Goal: Task Accomplishment & Management: Use online tool/utility

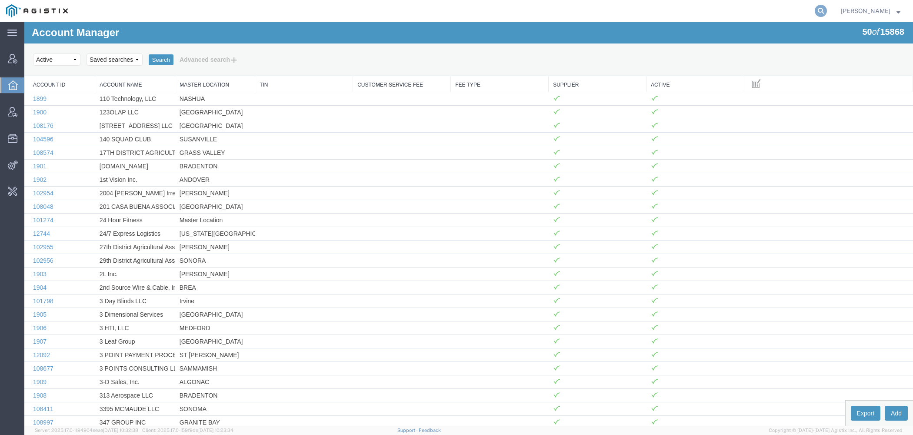
click at [826, 10] on icon at bounding box center [821, 11] width 12 height 12
paste input "[PERSON_NAME][EMAIL_ADDRESS][DOMAIN_NAME]"
type input "[PERSON_NAME][EMAIL_ADDRESS][DOMAIN_NAME]"
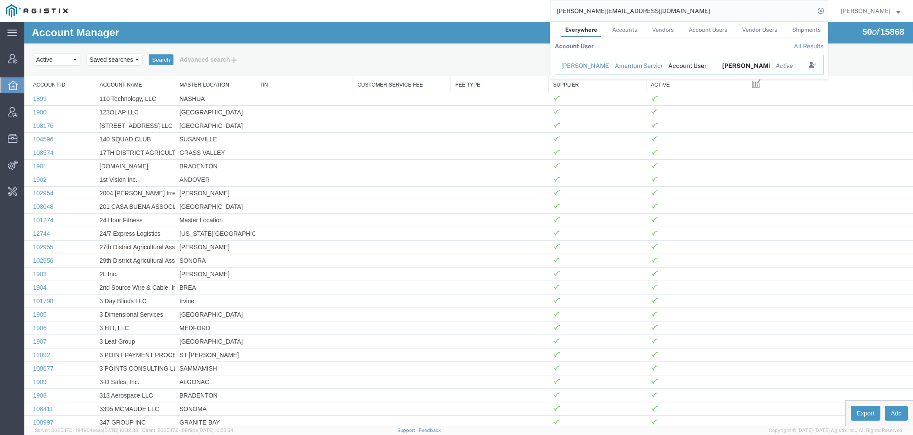
click at [584, 64] on div "[PERSON_NAME]" at bounding box center [581, 65] width 41 height 9
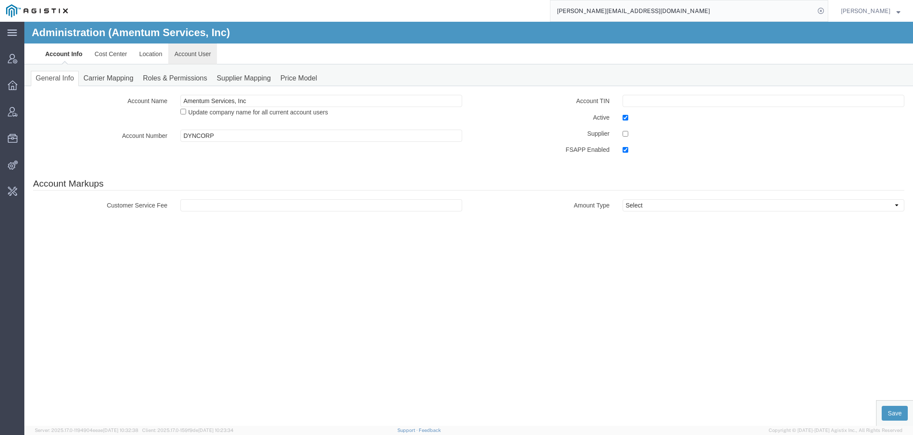
click at [197, 57] on link "Account User" at bounding box center [192, 53] width 49 height 21
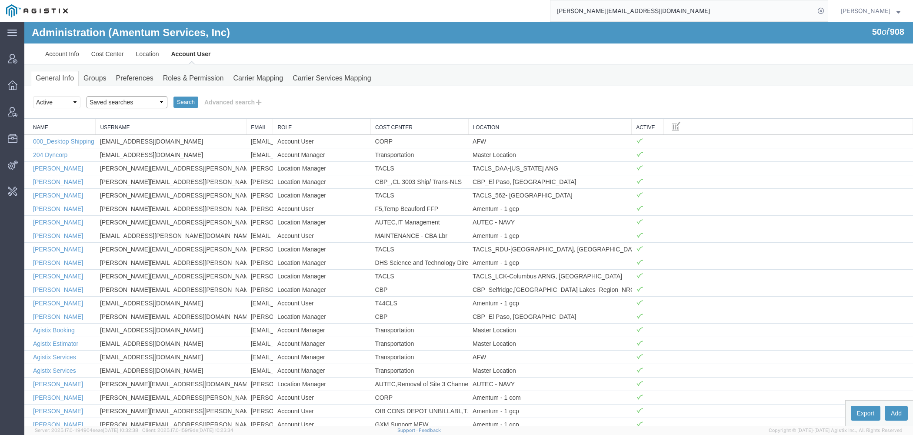
select select "[PERSON_NAME]"
click option "[PERSON_NAME]" at bounding box center [24, 22] width 0 height 0
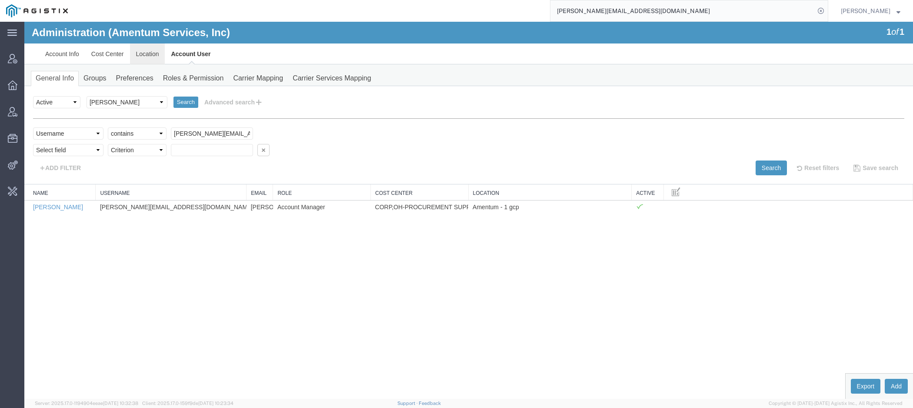
click at [159, 54] on link "Location" at bounding box center [147, 53] width 35 height 21
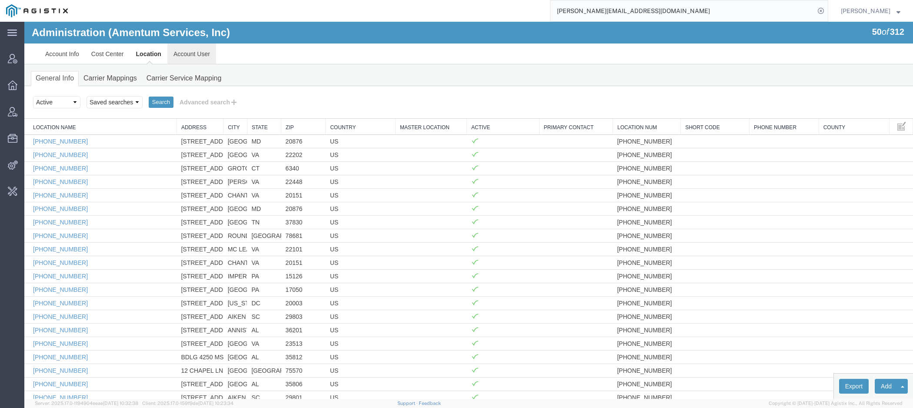
click at [184, 56] on link "Account User" at bounding box center [191, 53] width 49 height 21
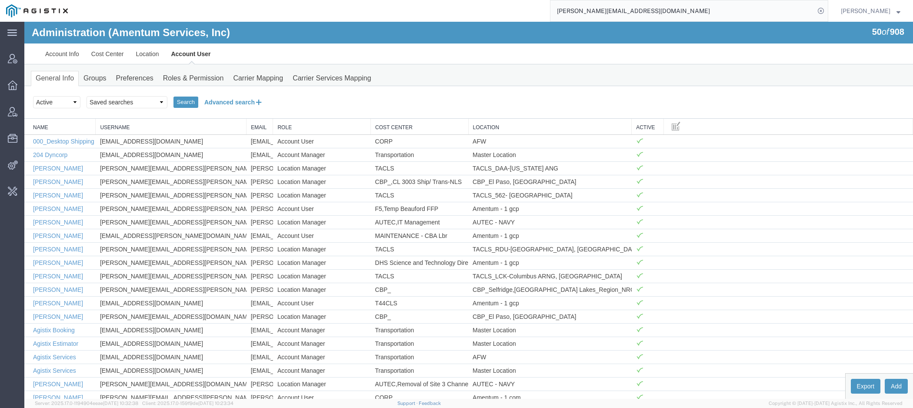
click at [242, 104] on button "Advanced search" at bounding box center [233, 102] width 71 height 15
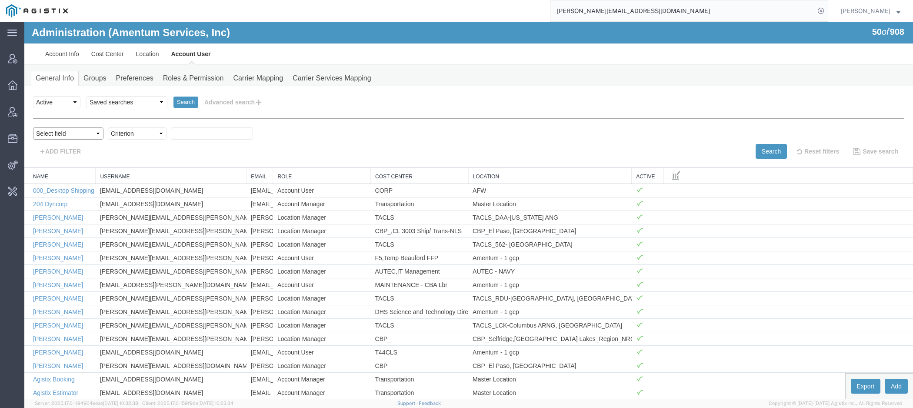
select select "email"
click option "Email" at bounding box center [24, 22] width 0 height 0
select select "contains"
click option "contains" at bounding box center [24, 22] width 0 height 0
paste input "[PERSON_NAME][EMAIL_ADDRESS][DOMAIN_NAME]"
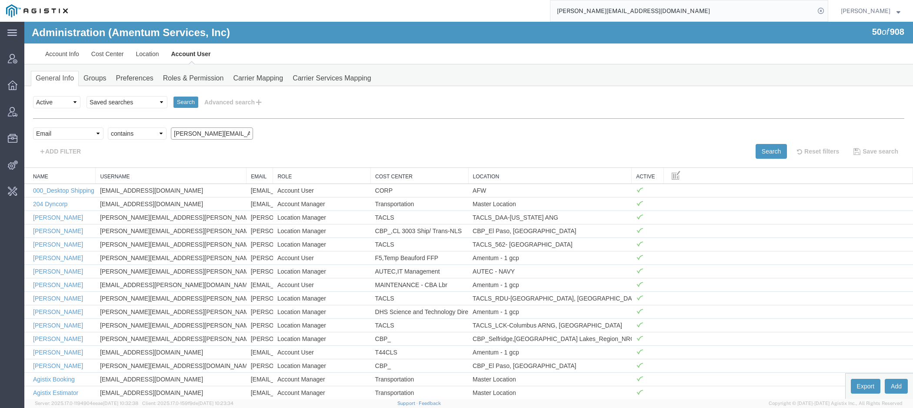
scroll to position [0, 33]
type input "[PERSON_NAME][EMAIL_ADDRESS][DOMAIN_NAME]"
drag, startPoint x: 777, startPoint y: 154, endPoint x: 799, endPoint y: 143, distance: 24.7
click at [777, 154] on button "Search" at bounding box center [771, 151] width 31 height 15
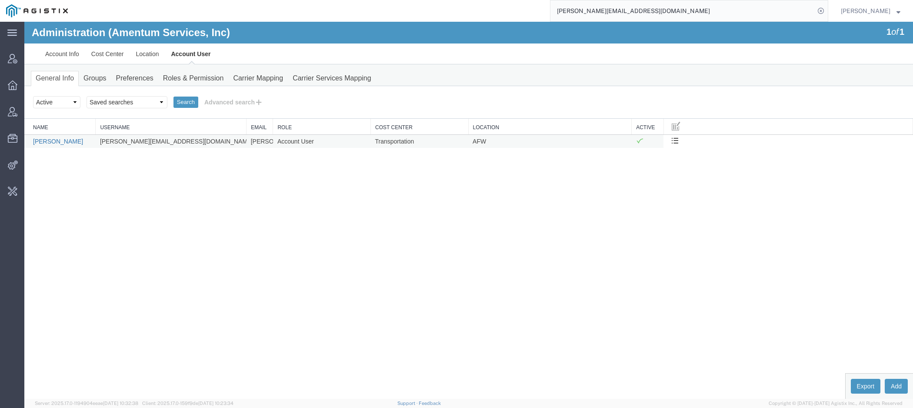
click at [69, 140] on link "[PERSON_NAME]" at bounding box center [58, 141] width 50 height 7
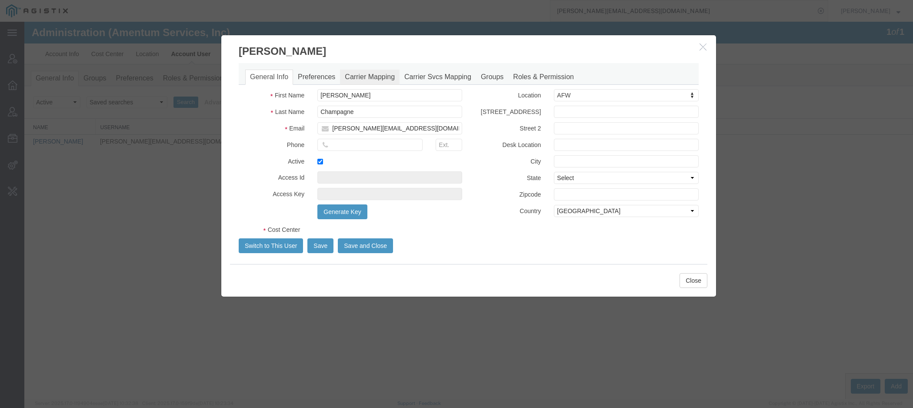
select select "DEPARTMENT"
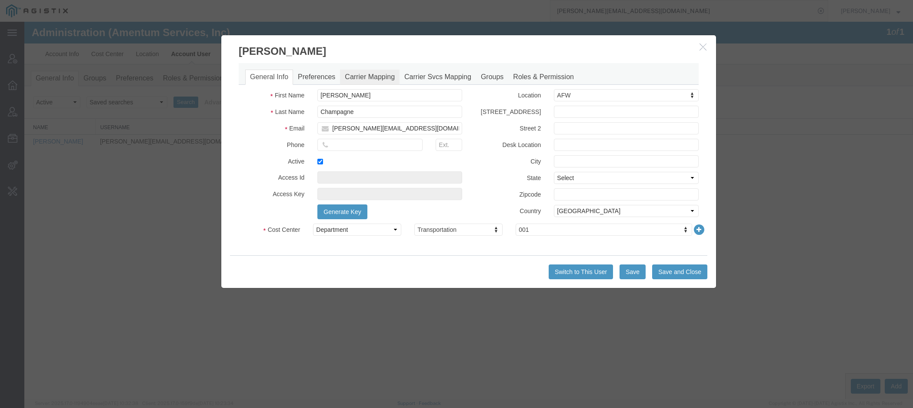
click at [353, 74] on link "Carrier Mapping" at bounding box center [370, 77] width 60 height 15
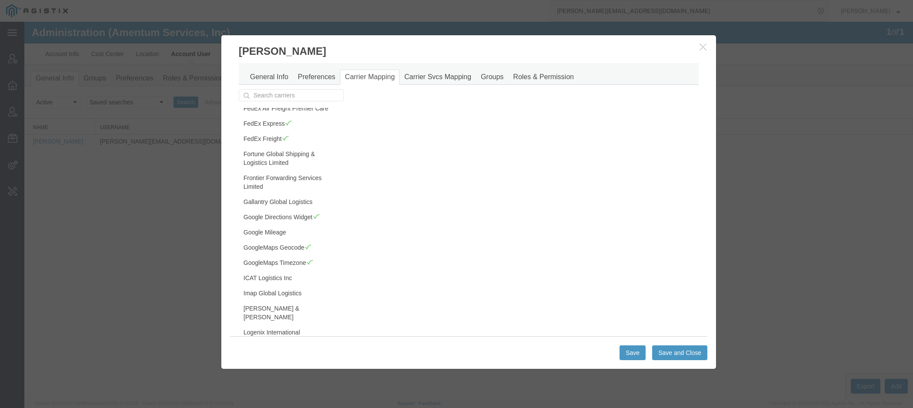
scroll to position [0, 0]
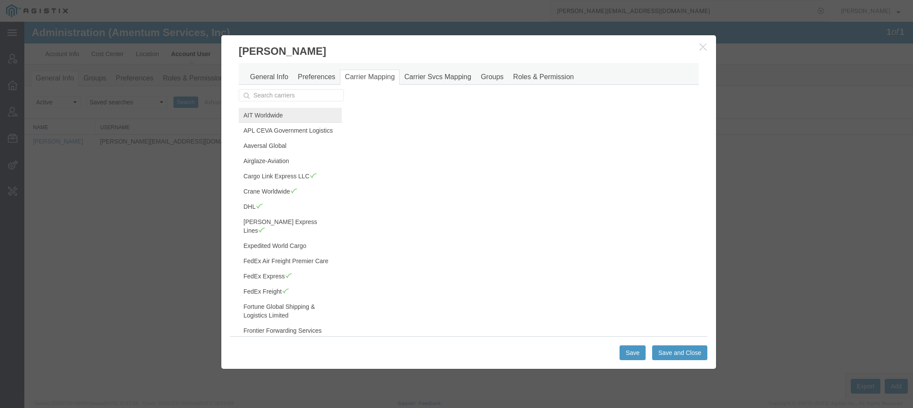
click at [278, 120] on link "AIT Worldwide" at bounding box center [290, 115] width 103 height 15
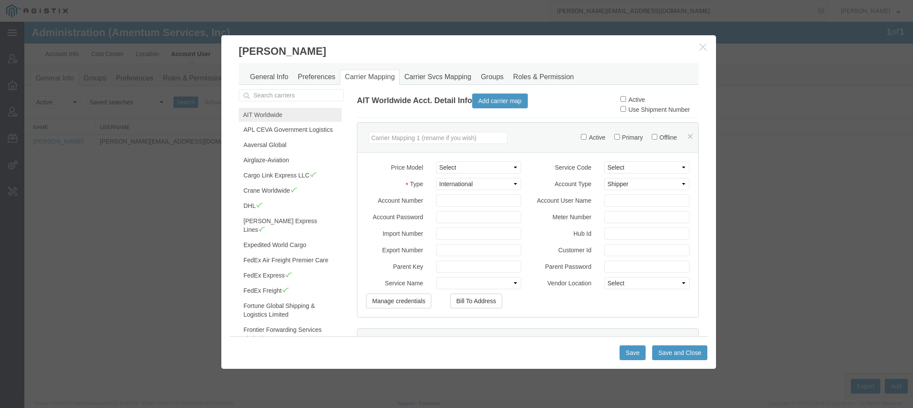
click at [637, 100] on label "Active" at bounding box center [633, 99] width 24 height 7
click at [626, 100] on input "Active" at bounding box center [624, 99] width 6 height 6
checkbox input "true"
click at [638, 353] on button "Save" at bounding box center [633, 352] width 26 height 15
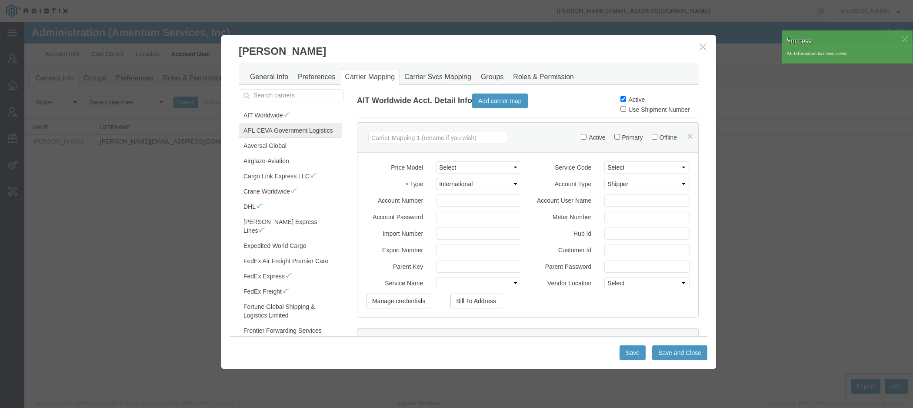
click at [272, 129] on link "APL CEVA Government Logistics" at bounding box center [290, 130] width 103 height 15
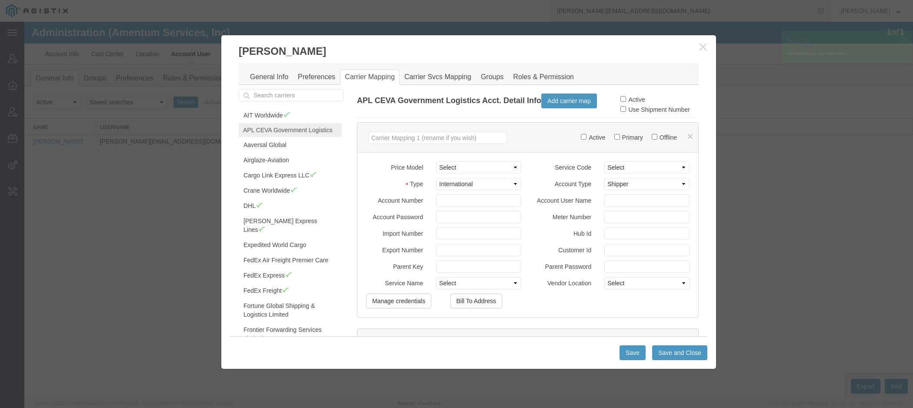
click at [639, 100] on label "Active" at bounding box center [633, 99] width 24 height 7
click at [626, 100] on input "Active" at bounding box center [624, 99] width 6 height 6
checkbox input "true"
click at [627, 359] on button "Save" at bounding box center [633, 352] width 26 height 15
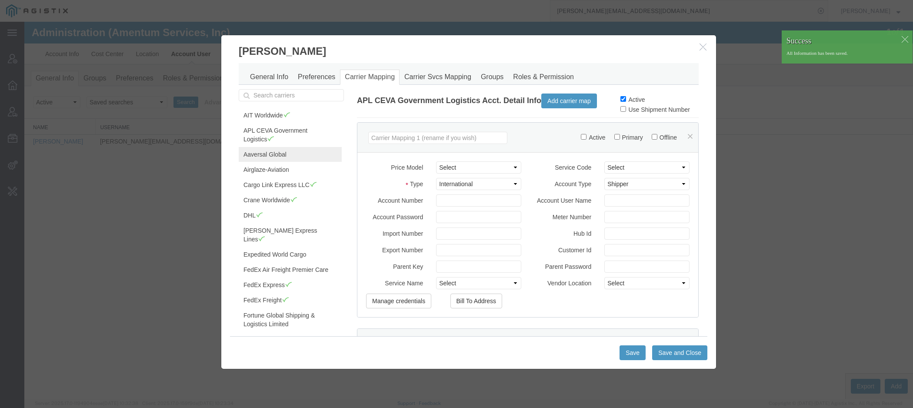
click at [300, 151] on link "Aaversal Global" at bounding box center [290, 154] width 103 height 15
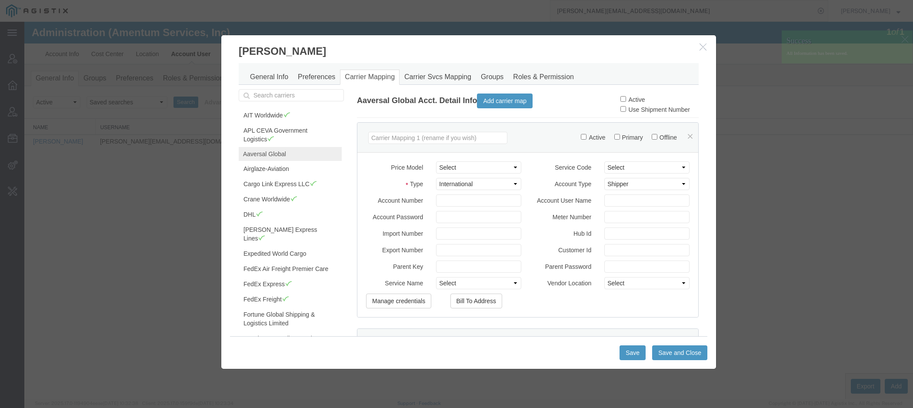
click at [633, 100] on label "Active" at bounding box center [633, 99] width 24 height 7
click at [626, 100] on input "Active" at bounding box center [624, 99] width 6 height 6
checkbox input "true"
click at [629, 357] on button "Save" at bounding box center [633, 352] width 26 height 15
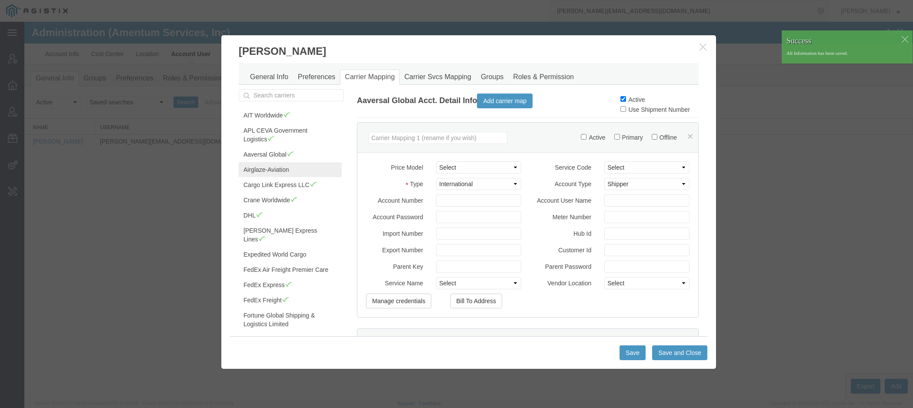
click at [299, 169] on link "Airglaze-Aviation" at bounding box center [290, 169] width 103 height 15
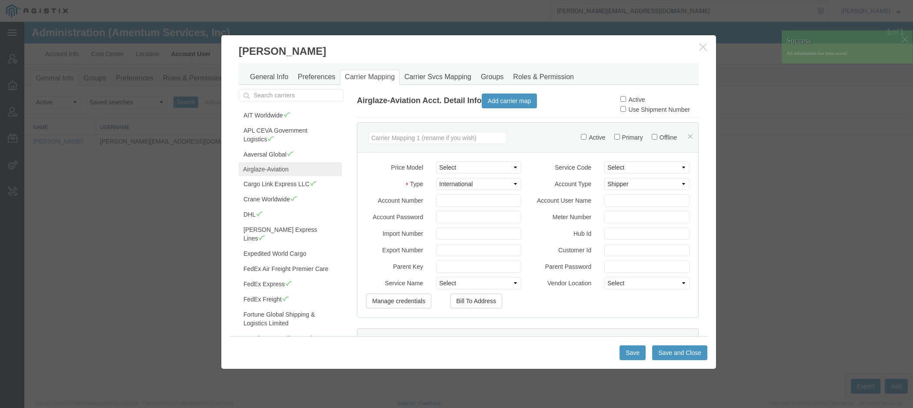
click at [635, 97] on label "Active" at bounding box center [633, 99] width 24 height 7
click at [626, 97] on input "Active" at bounding box center [624, 99] width 6 height 6
checkbox input "true"
click at [630, 357] on button "Save" at bounding box center [633, 352] width 26 height 15
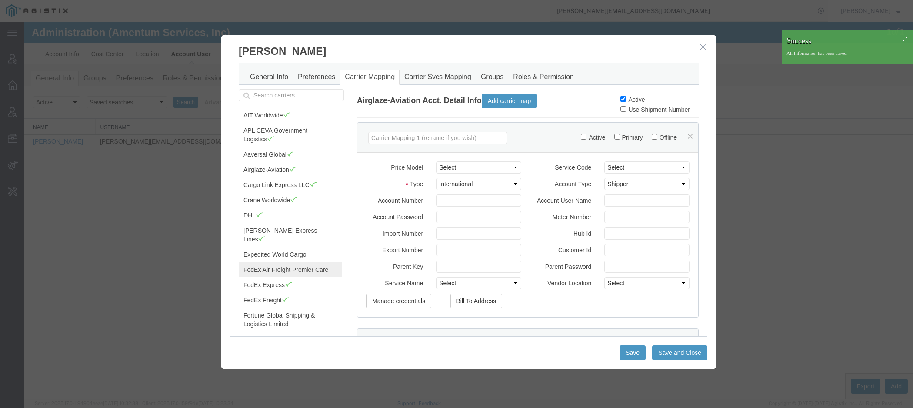
click at [303, 262] on link "FedEx Air Freight Premier Care" at bounding box center [290, 269] width 103 height 15
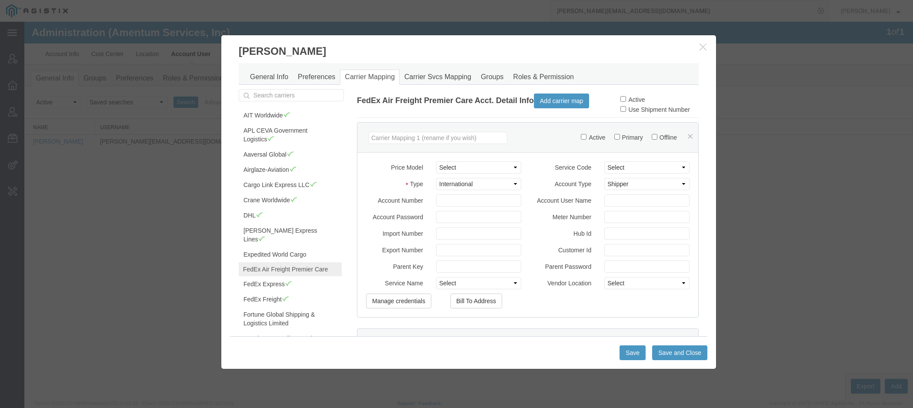
click at [705, 49] on icon "button" at bounding box center [703, 46] width 7 height 7
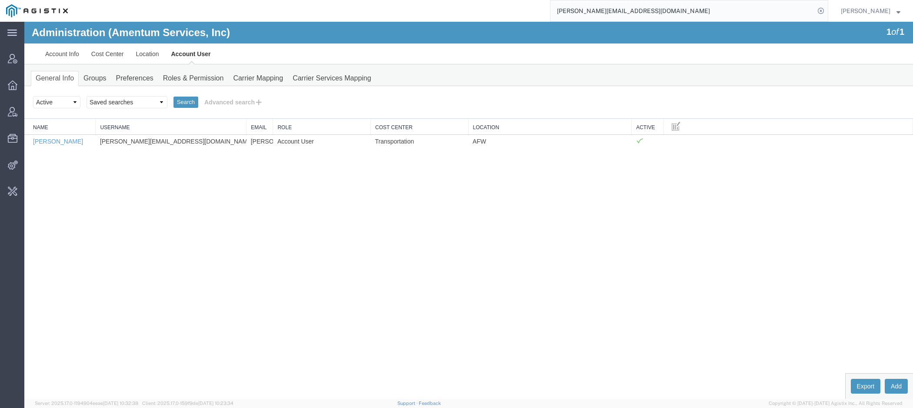
click at [147, 33] on h1 "Administration (Amentum Services, Inc)" at bounding box center [131, 32] width 198 height 11
copy h1 "Amentum"
click at [49, 141] on link "[PERSON_NAME]" at bounding box center [58, 141] width 50 height 7
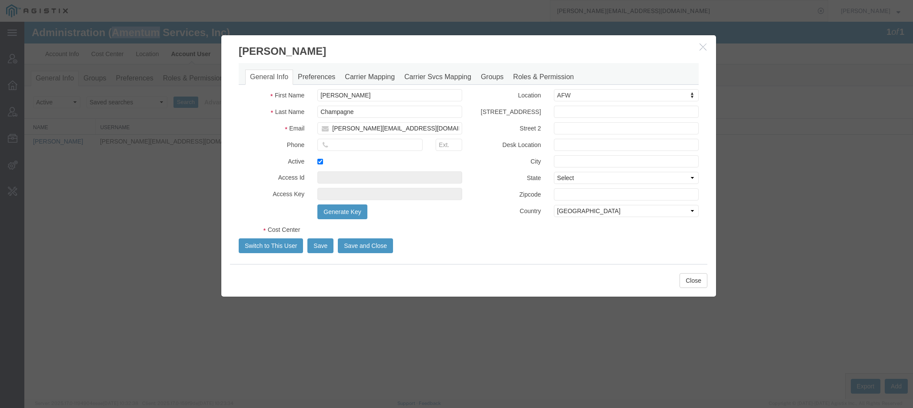
select select "DEPARTMENT"
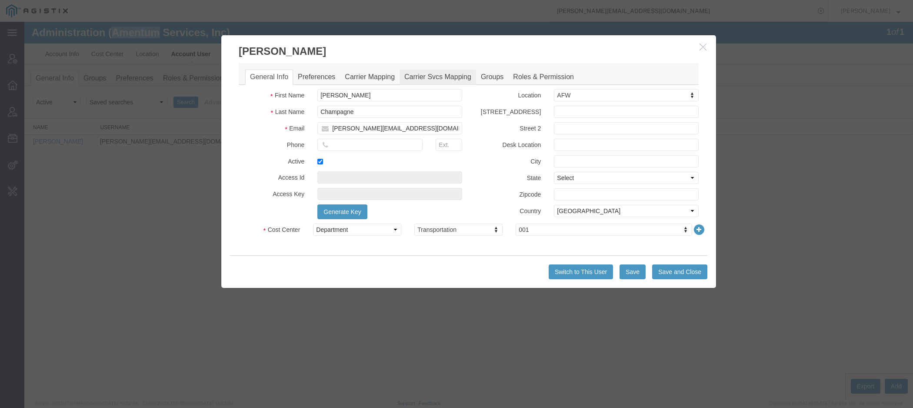
click at [422, 76] on link "Carrier Svcs Mapping" at bounding box center [438, 77] width 77 height 15
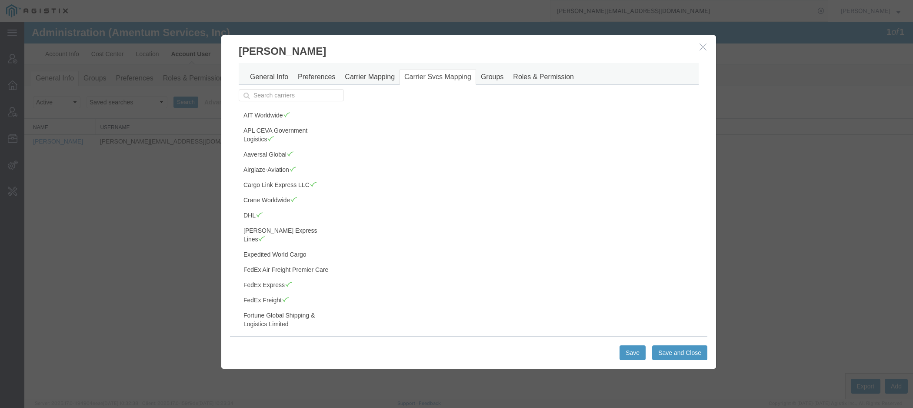
click at [374, 69] on div "General Info Preferences Carrier Mapping Carrier Svcs Mapping Groups Roles & Pe…" at bounding box center [469, 74] width 460 height 22
click at [374, 76] on link "Carrier Mapping" at bounding box center [370, 77] width 60 height 15
click at [300, 247] on link "Expedited World Cargo" at bounding box center [290, 254] width 103 height 15
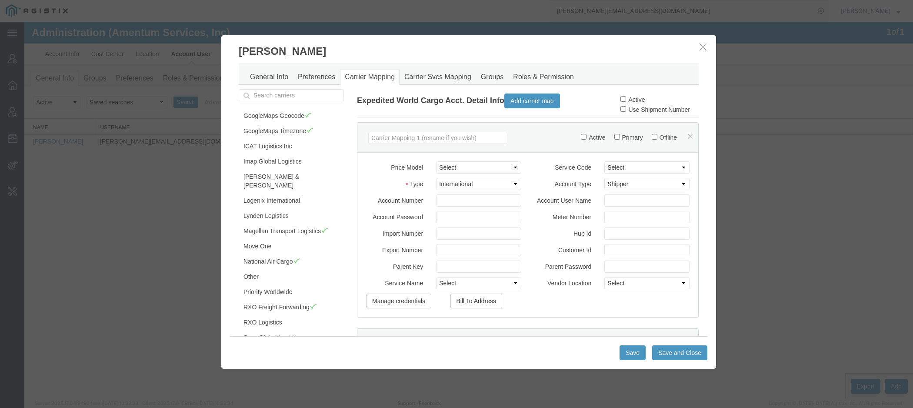
scroll to position [318, 0]
click at [299, 334] on link "Total Quality Logistics" at bounding box center [290, 341] width 103 height 15
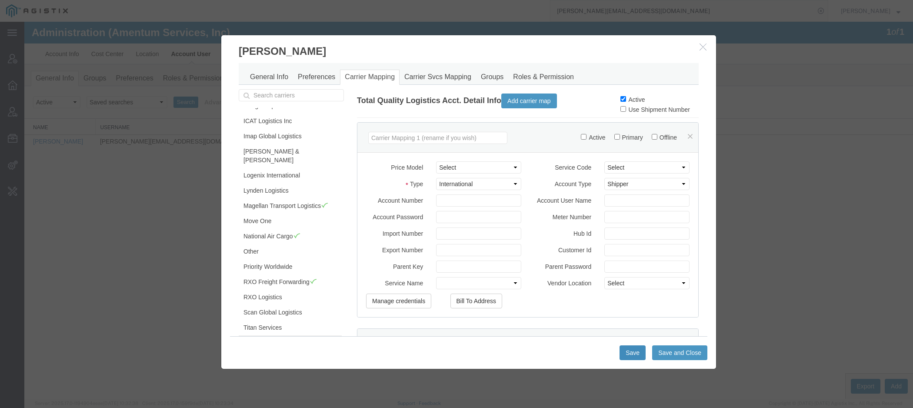
click at [631, 352] on button "Save" at bounding box center [633, 352] width 26 height 15
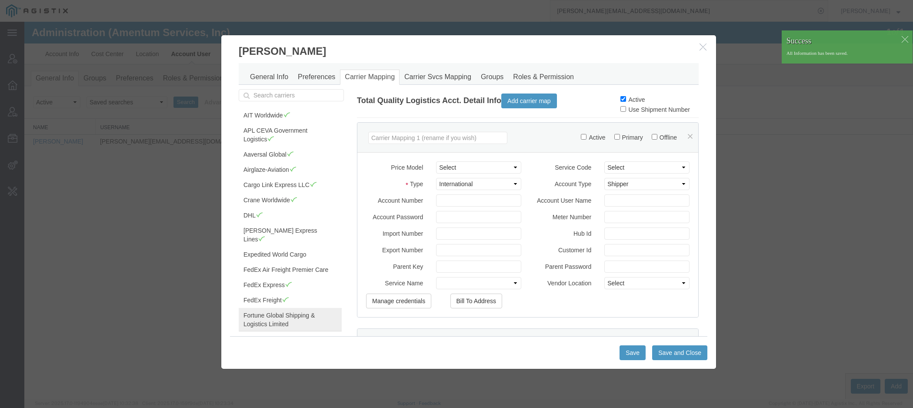
scroll to position [294, 0]
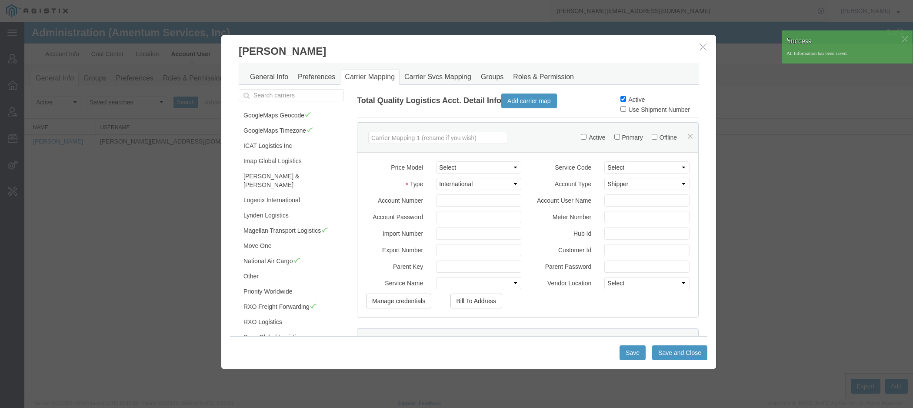
click at [284, 345] on link "Titan Services" at bounding box center [290, 352] width 103 height 15
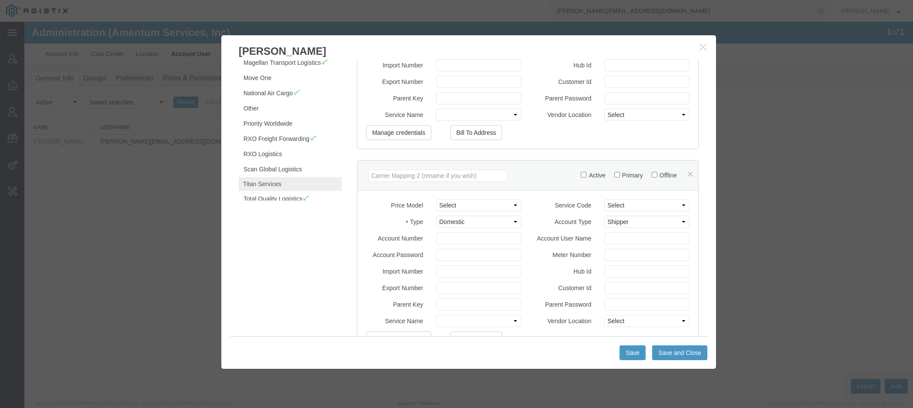
scroll to position [43, 0]
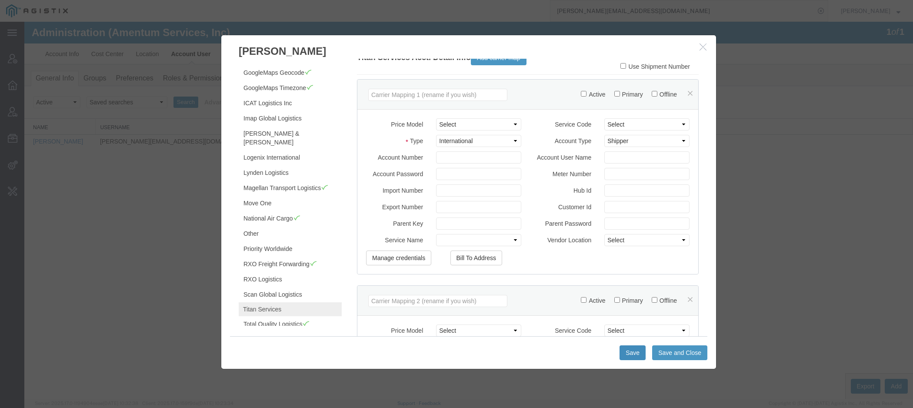
click at [636, 349] on button "Save" at bounding box center [633, 352] width 26 height 15
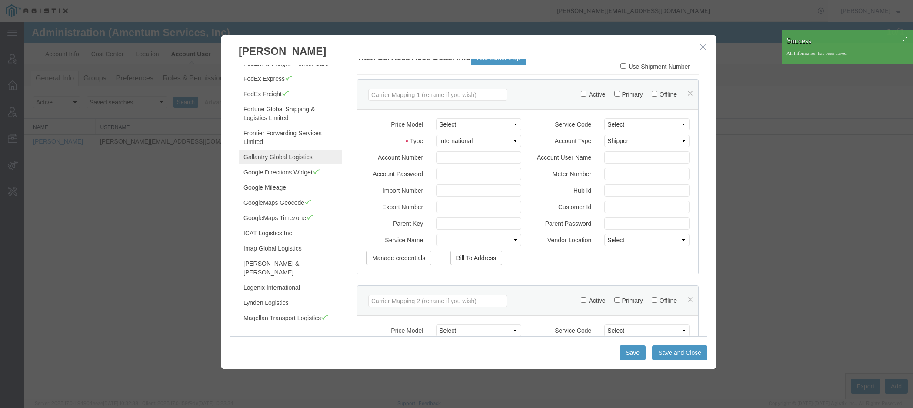
scroll to position [294, 0]
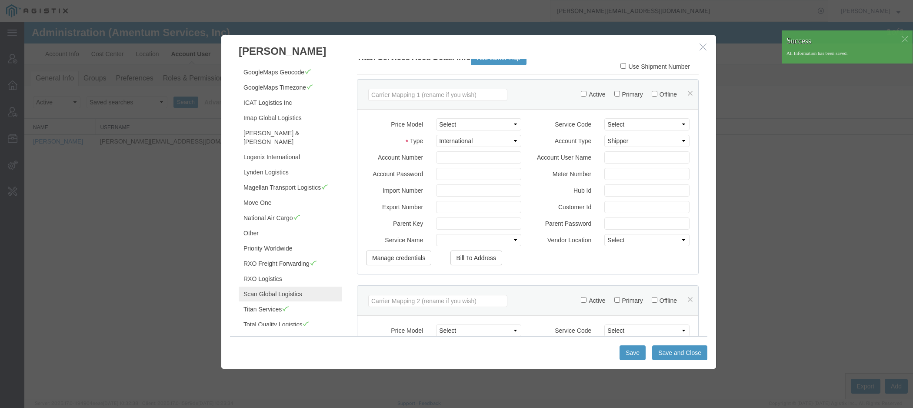
click at [290, 287] on link "Scan Global Logistics" at bounding box center [290, 294] width 103 height 15
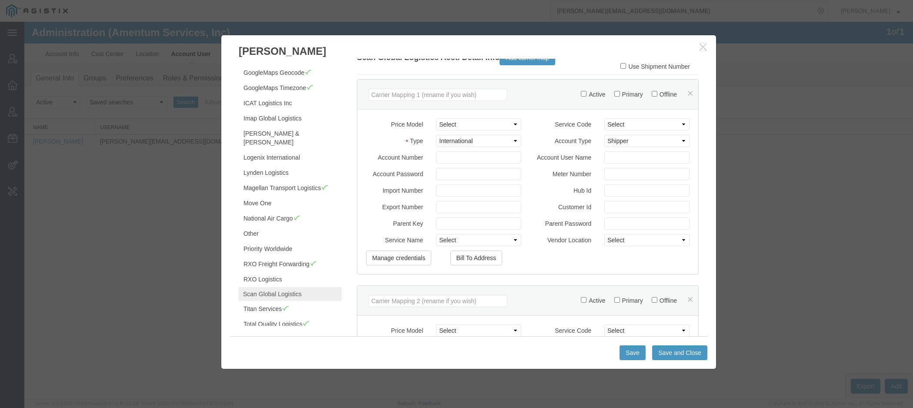
scroll to position [0, 0]
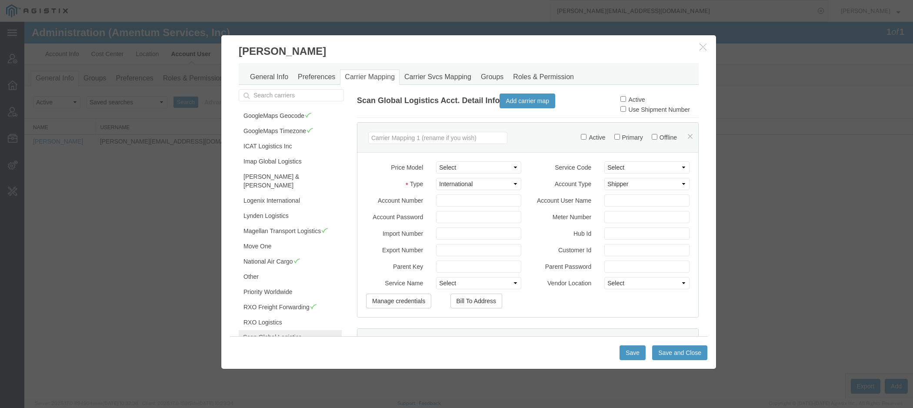
click at [635, 95] on td "Active" at bounding box center [660, 99] width 78 height 10
click at [635, 98] on label "Active" at bounding box center [633, 99] width 24 height 7
click at [626, 98] on input "Active" at bounding box center [624, 99] width 6 height 6
checkbox input "true"
click at [636, 354] on button "Save" at bounding box center [633, 352] width 26 height 15
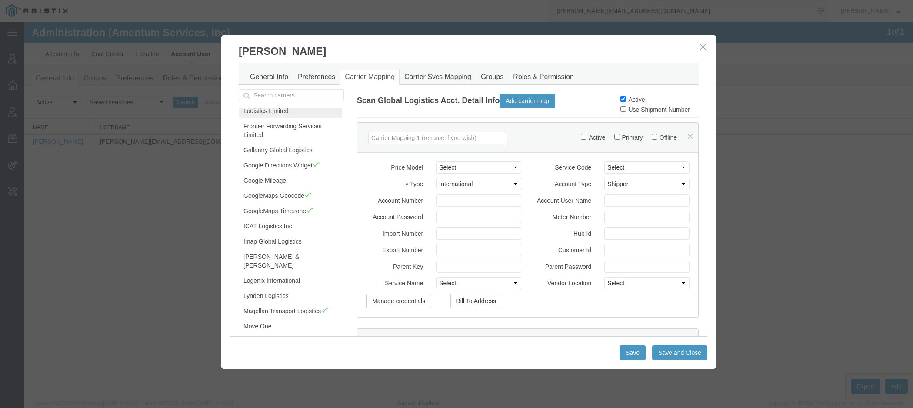
scroll to position [294, 0]
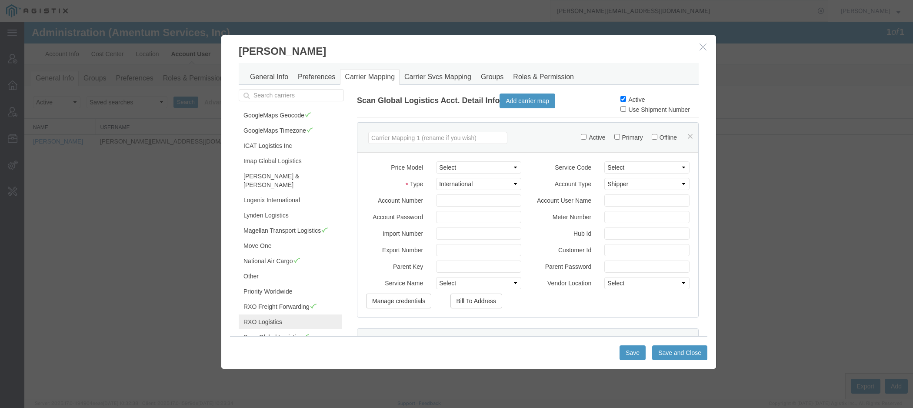
click at [274, 314] on link "RXO Logistics" at bounding box center [290, 321] width 103 height 15
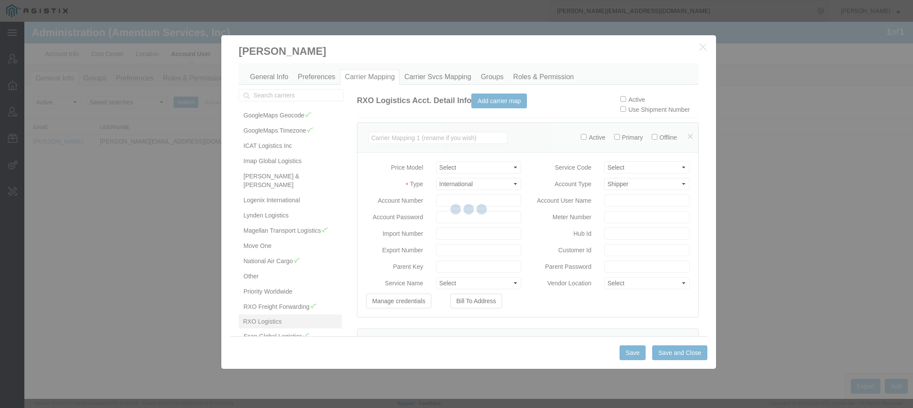
scroll to position [293, 0]
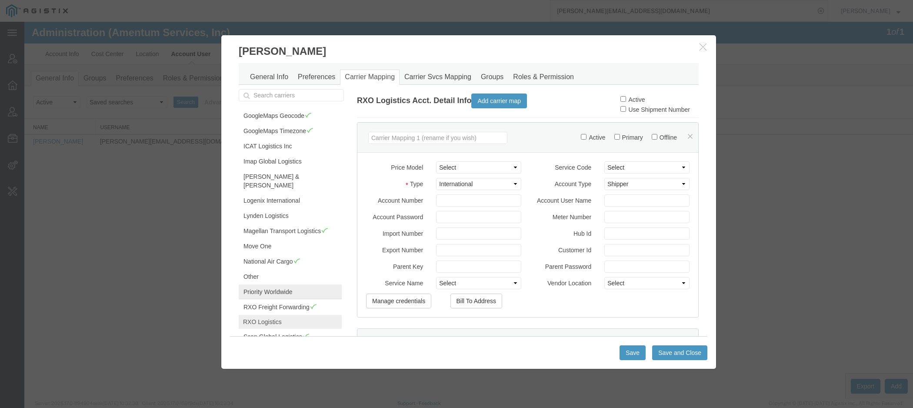
click at [285, 284] on link "Priority Worldwide" at bounding box center [290, 291] width 103 height 15
click at [635, 98] on label "Active" at bounding box center [633, 99] width 24 height 7
click at [626, 98] on input "Active" at bounding box center [624, 99] width 6 height 6
checkbox input "true"
click at [636, 357] on button "Save" at bounding box center [633, 352] width 26 height 15
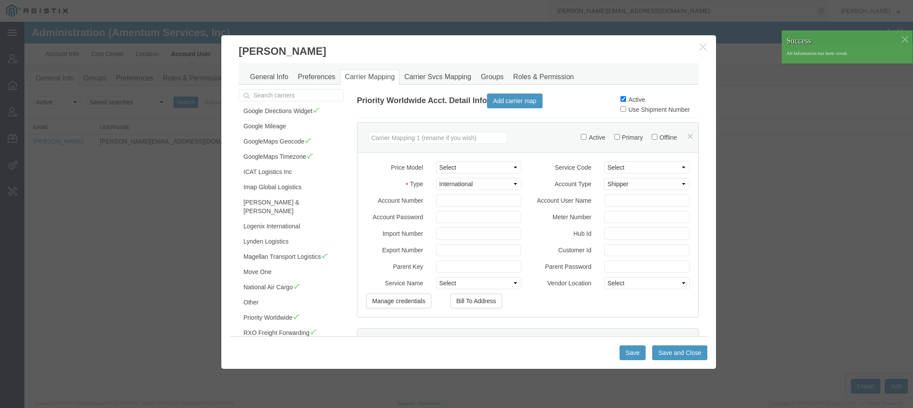
scroll to position [294, 0]
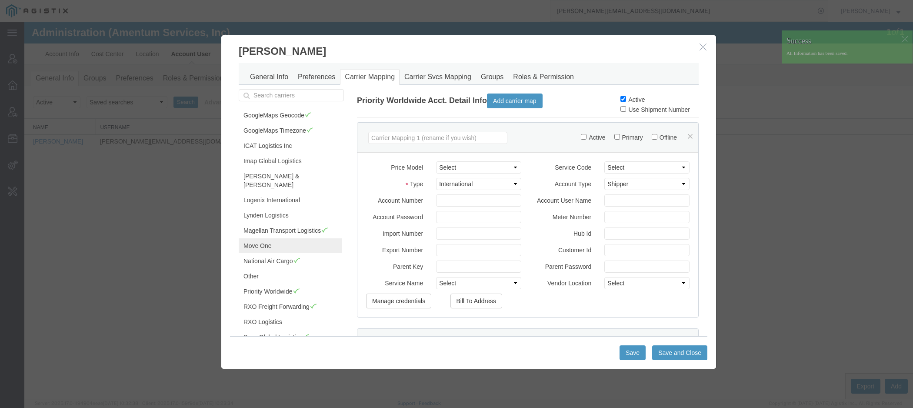
click at [291, 238] on link "Move One" at bounding box center [290, 245] width 103 height 15
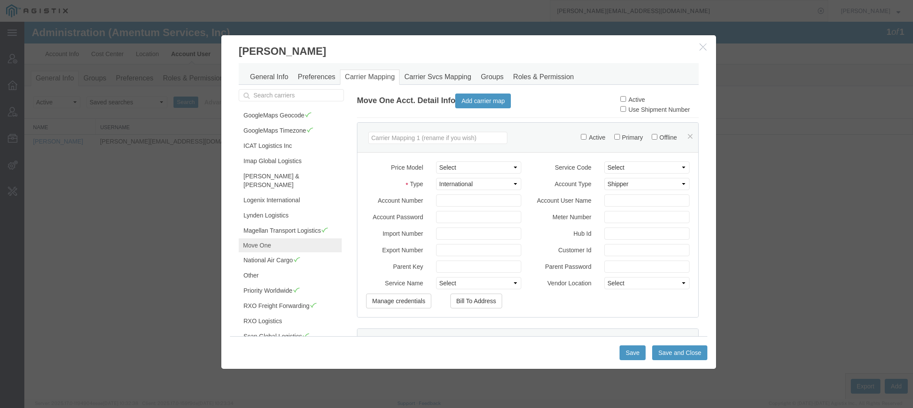
scroll to position [293, 0]
click at [632, 97] on label "Active" at bounding box center [633, 99] width 24 height 7
click at [626, 97] on input "Active" at bounding box center [624, 99] width 6 height 6
checkbox input "true"
type button "Save"
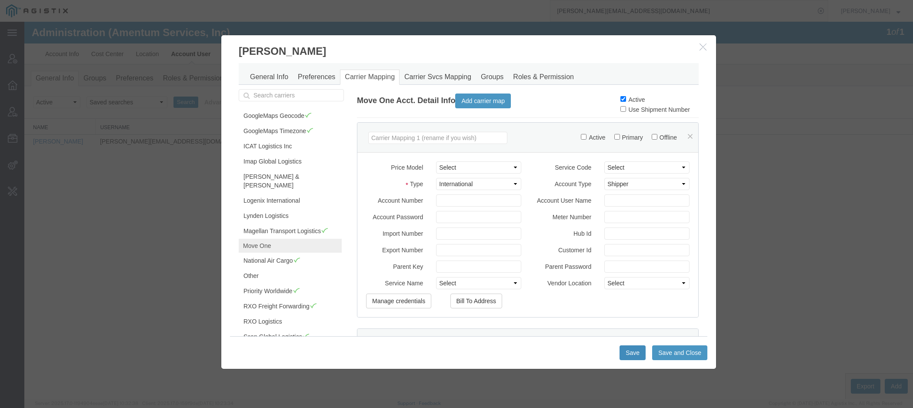
click at [632, 355] on button "Save" at bounding box center [633, 352] width 26 height 15
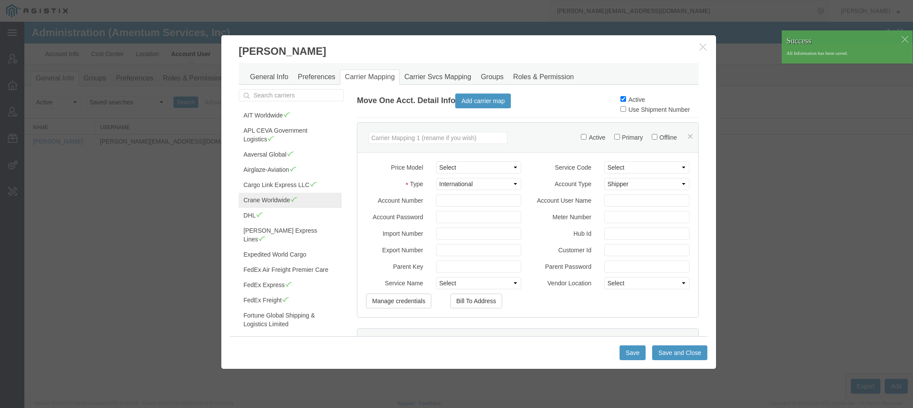
scroll to position [294, 0]
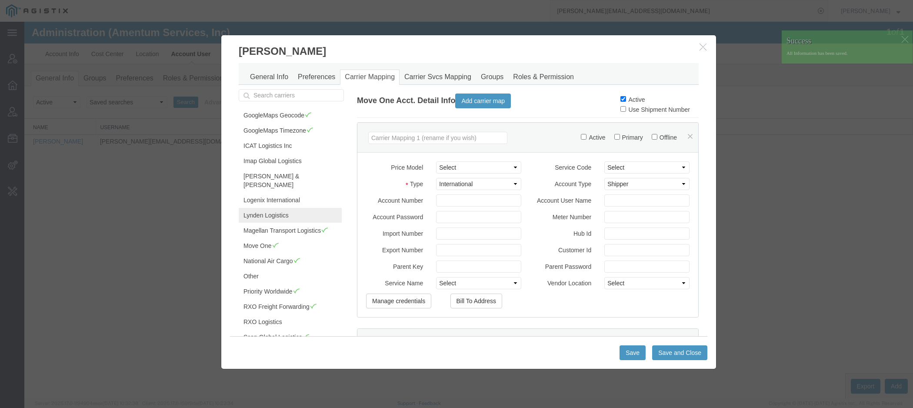
click at [287, 208] on link "Lynden Logistics" at bounding box center [290, 215] width 103 height 15
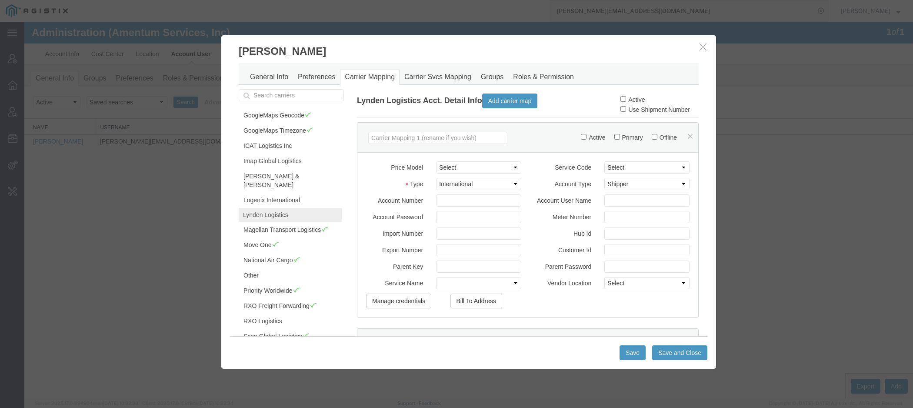
scroll to position [293, 0]
click at [636, 100] on label "Active" at bounding box center [633, 99] width 24 height 7
click at [626, 100] on input "Active" at bounding box center [624, 99] width 6 height 6
checkbox input "true"
type button "Save"
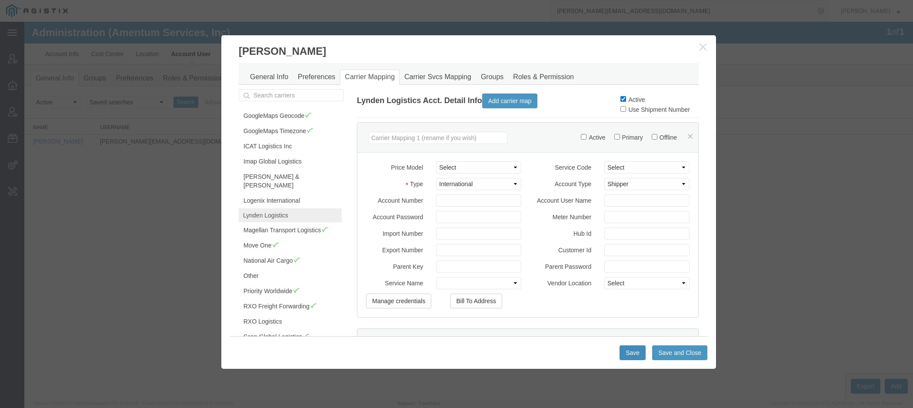
click at [630, 351] on button "Save" at bounding box center [633, 352] width 26 height 15
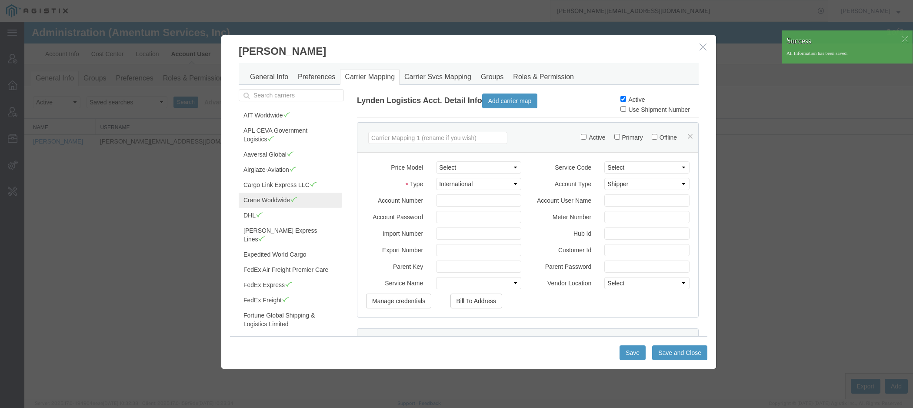
scroll to position [294, 0]
click at [282, 193] on link "Logenix International" at bounding box center [290, 200] width 103 height 15
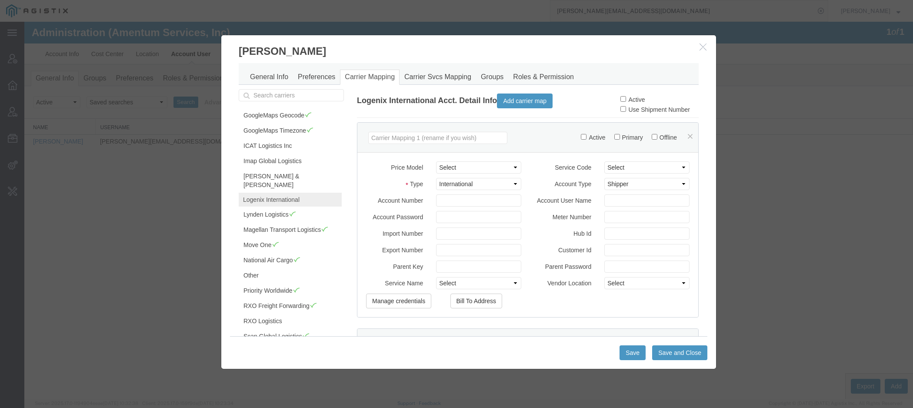
scroll to position [293, 0]
click at [641, 97] on label "Active" at bounding box center [633, 99] width 24 height 7
click at [626, 97] on input "Active" at bounding box center [624, 99] width 6 height 6
checkbox input "true"
click at [631, 357] on button "Save" at bounding box center [633, 352] width 26 height 15
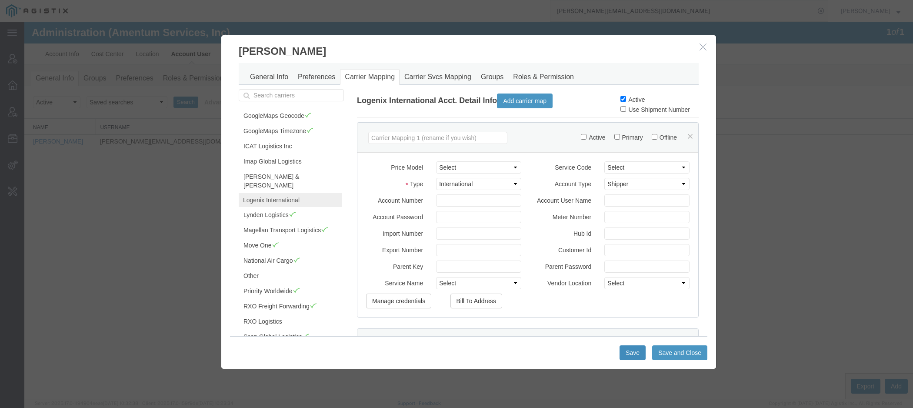
type button "Save"
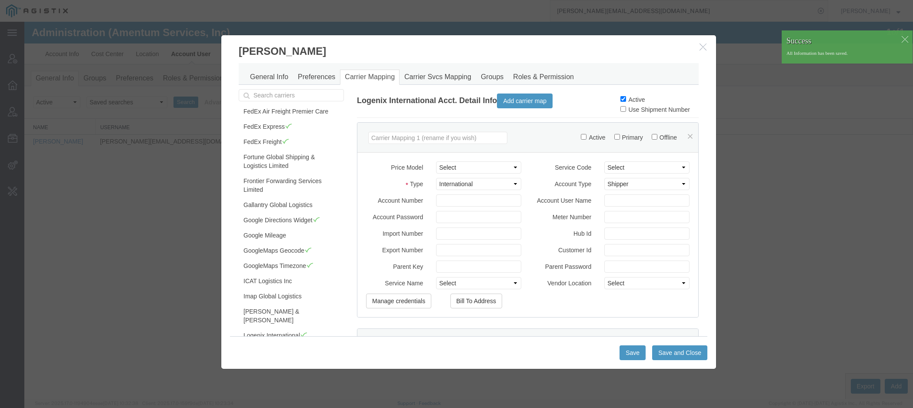
scroll to position [294, 0]
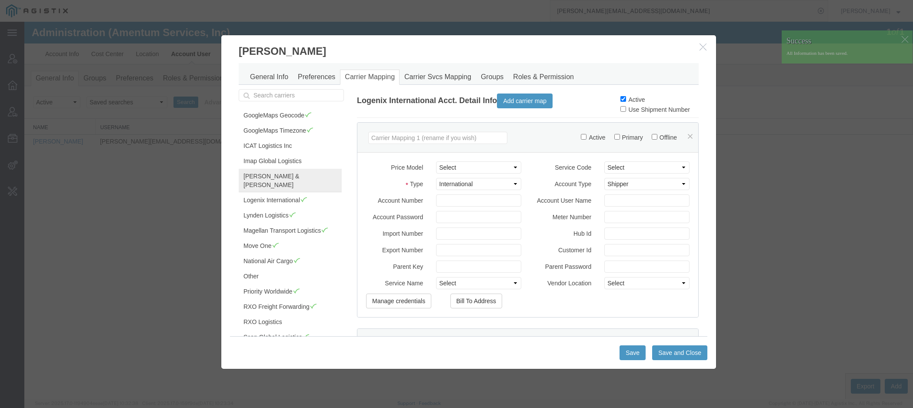
click at [283, 169] on link "[PERSON_NAME] & [PERSON_NAME]" at bounding box center [290, 180] width 103 height 23
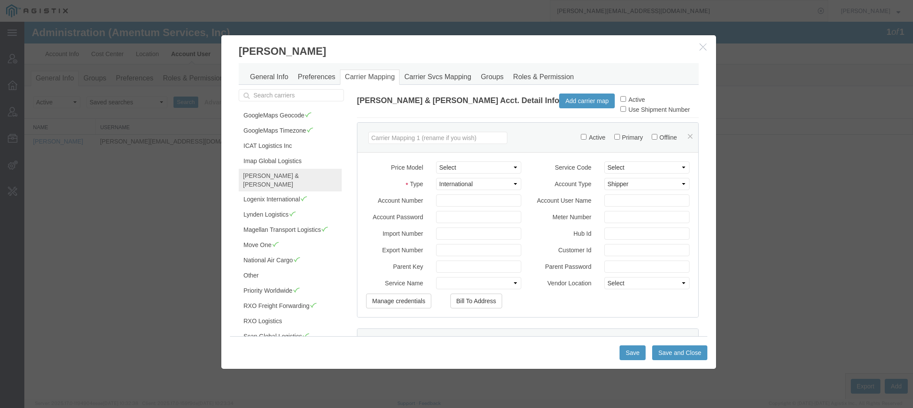
scroll to position [293, 0]
click at [631, 100] on label "Active" at bounding box center [633, 99] width 24 height 7
click at [626, 100] on input "Active" at bounding box center [624, 99] width 6 height 6
checkbox input "true"
type button "Save"
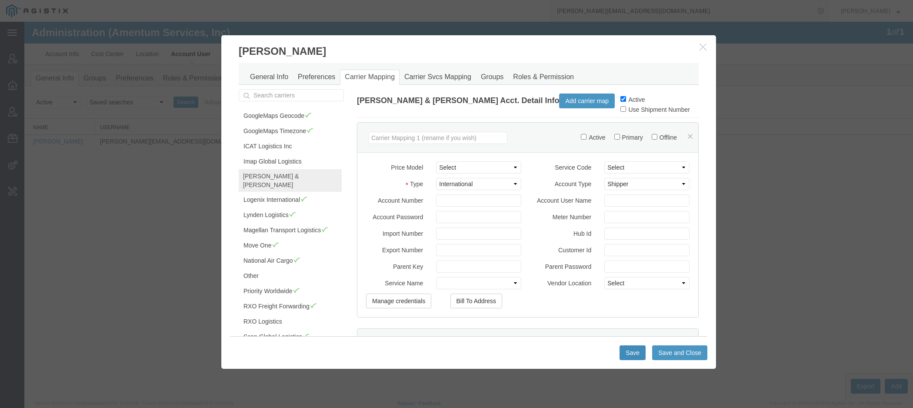
click at [627, 351] on button "Save" at bounding box center [633, 352] width 26 height 15
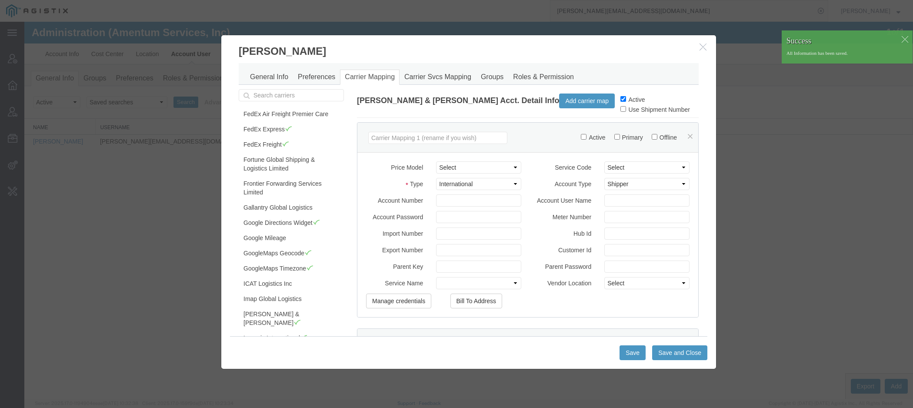
scroll to position [294, 0]
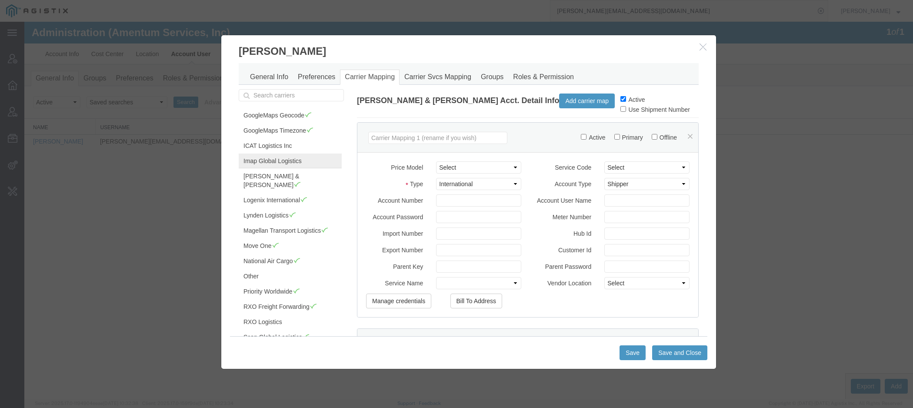
click at [285, 154] on link "Imap Global Logistics" at bounding box center [290, 161] width 103 height 15
click at [638, 99] on label "Active" at bounding box center [633, 99] width 24 height 7
click at [626, 99] on input "Active" at bounding box center [624, 99] width 6 height 6
checkbox input "true"
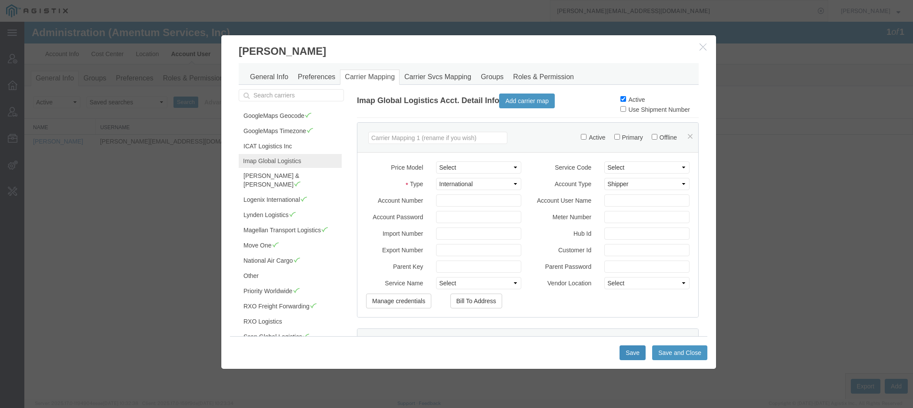
click at [632, 353] on button "Save" at bounding box center [633, 352] width 26 height 15
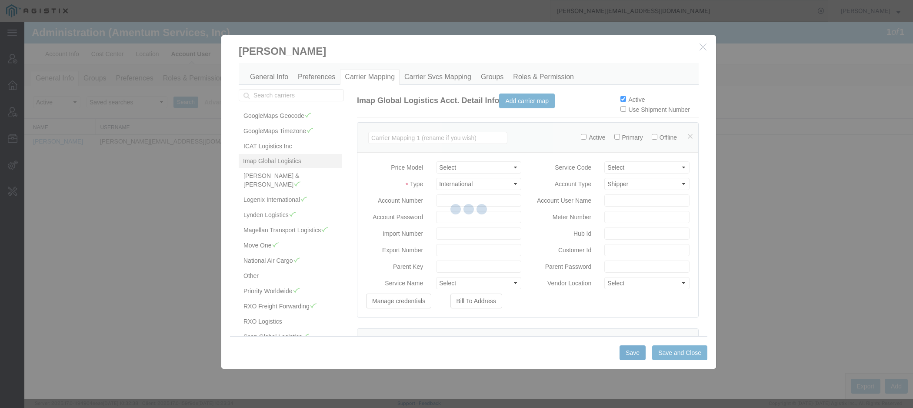
type button "Save"
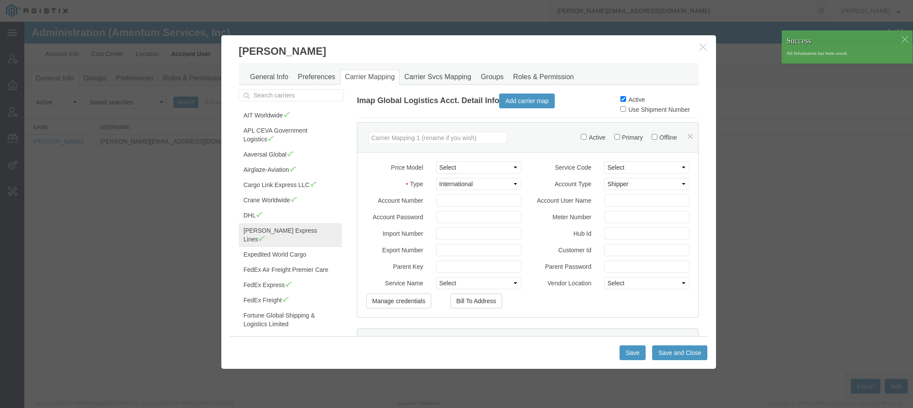
scroll to position [294, 0]
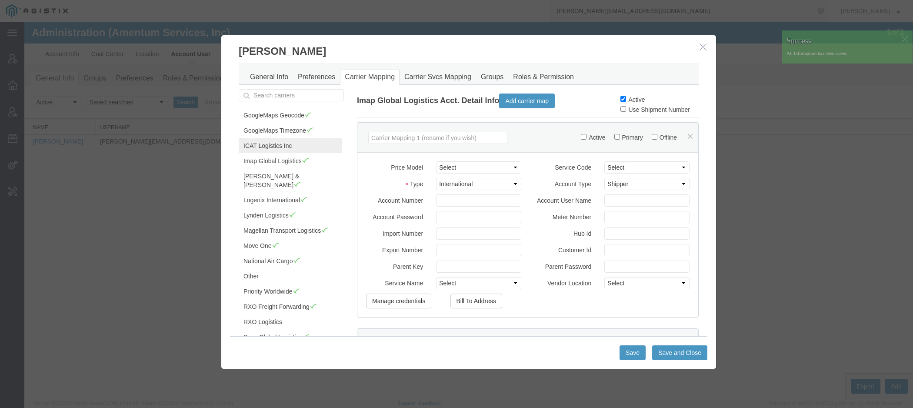
click at [284, 138] on link "ICAT Logistics Inc" at bounding box center [290, 145] width 103 height 15
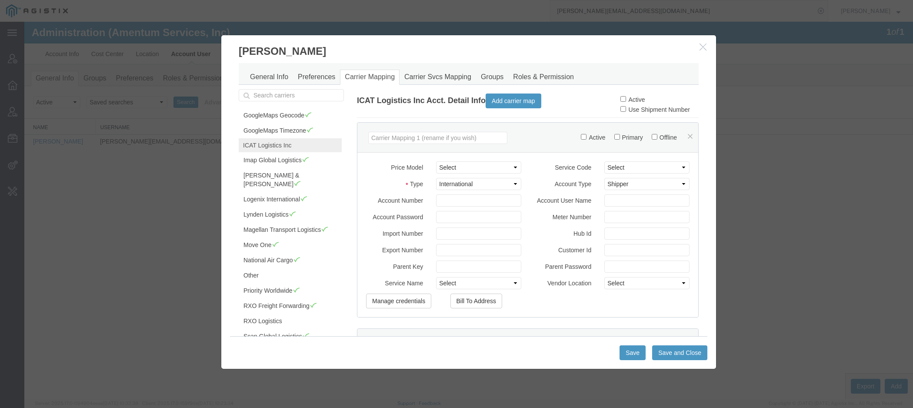
scroll to position [293, 0]
click at [636, 99] on label "Active" at bounding box center [633, 99] width 24 height 7
click at [626, 99] on input "Active" at bounding box center [624, 99] width 6 height 6
checkbox input "true"
click at [635, 352] on button "Save" at bounding box center [633, 352] width 26 height 15
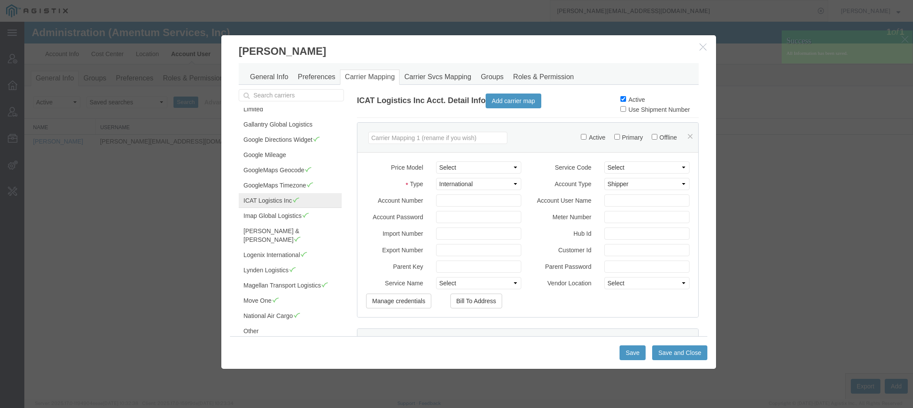
scroll to position [235, 0]
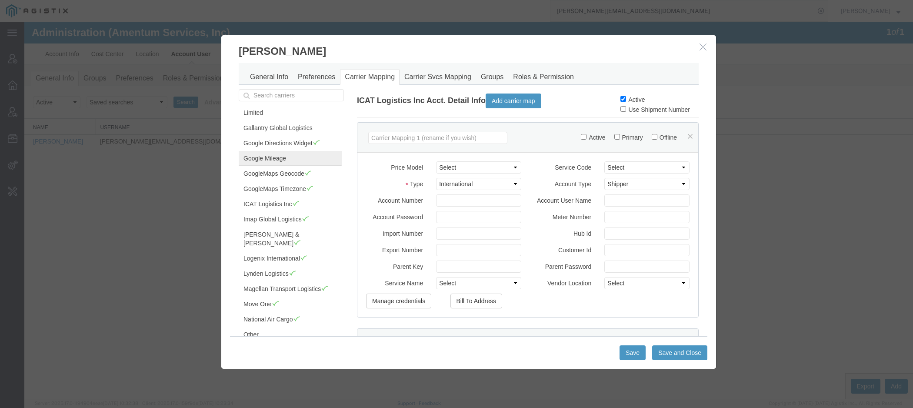
click at [281, 151] on link "Google Mileage" at bounding box center [290, 158] width 103 height 15
click at [628, 100] on label "Active" at bounding box center [633, 99] width 24 height 7
click at [626, 100] on input "Active" at bounding box center [624, 99] width 6 height 6
checkbox input "true"
type button "Save"
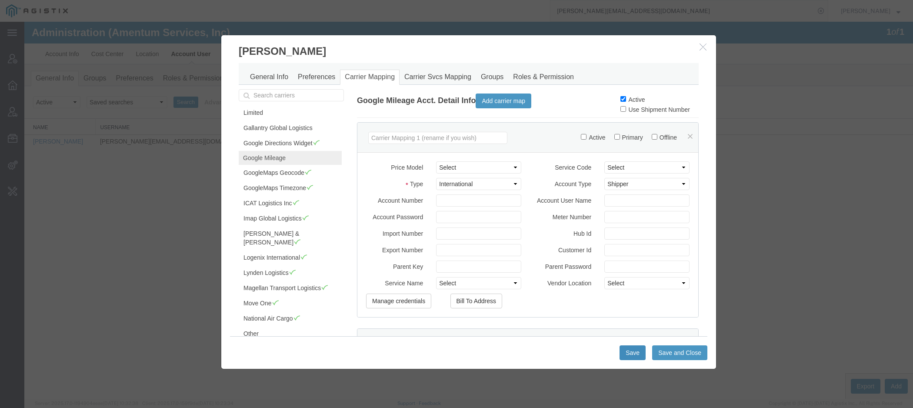
click at [633, 352] on button "Save" at bounding box center [633, 352] width 26 height 15
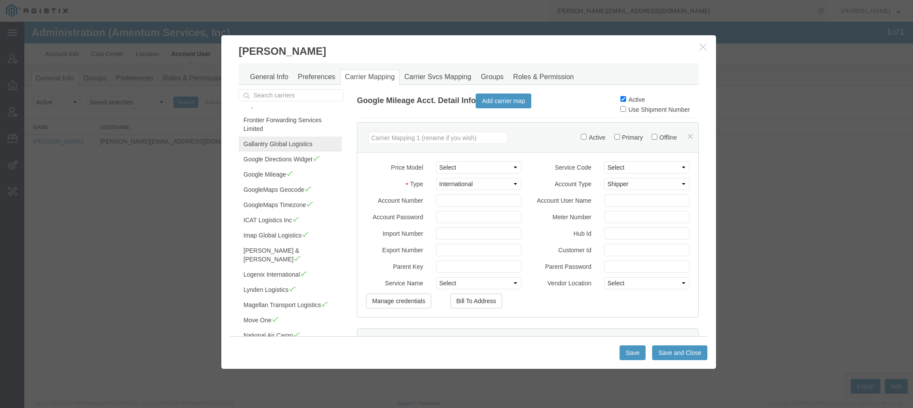
click at [277, 137] on link "Gallantry Global Logistics" at bounding box center [290, 144] width 103 height 15
click at [630, 100] on label "Active" at bounding box center [633, 99] width 24 height 7
click at [626, 100] on input "Active" at bounding box center [624, 99] width 6 height 6
checkbox input "true"
type button "Save"
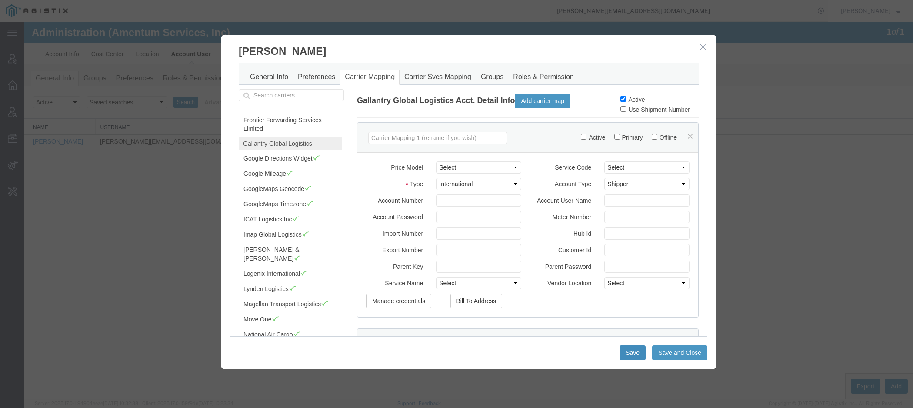
click at [631, 357] on button "Save" at bounding box center [633, 352] width 26 height 15
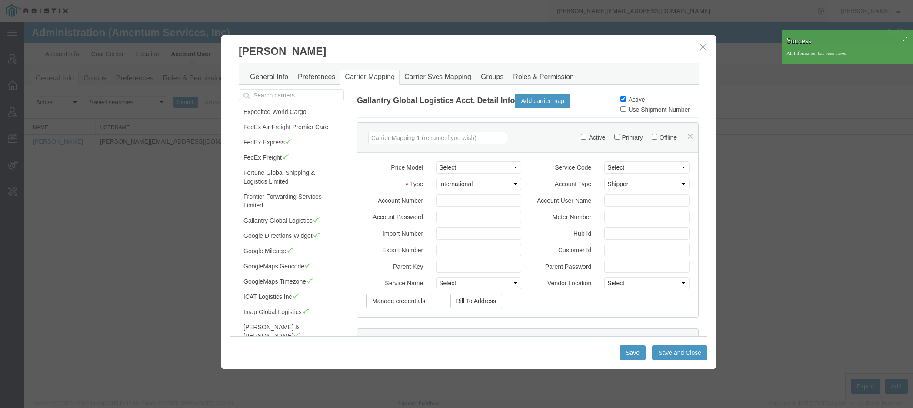
scroll to position [140, 0]
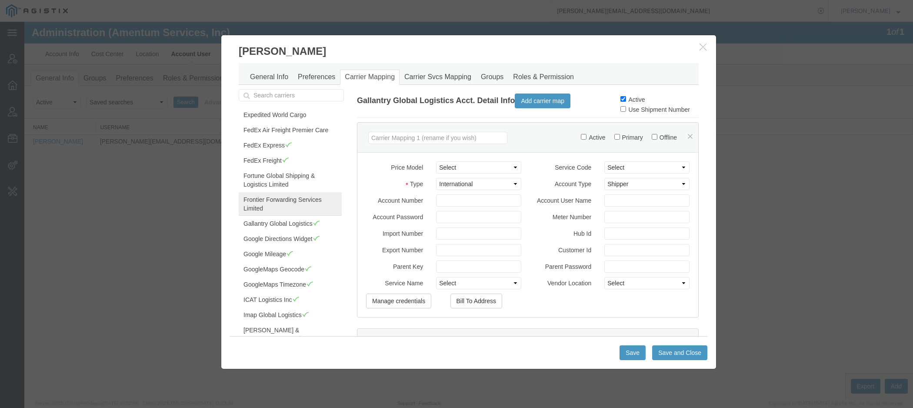
click at [307, 194] on link "Frontier Forwarding Services Limited" at bounding box center [290, 203] width 103 height 23
click at [635, 100] on label "Active" at bounding box center [633, 99] width 24 height 7
click at [626, 100] on input "Active" at bounding box center [624, 99] width 6 height 6
checkbox input "true"
type button "Save"
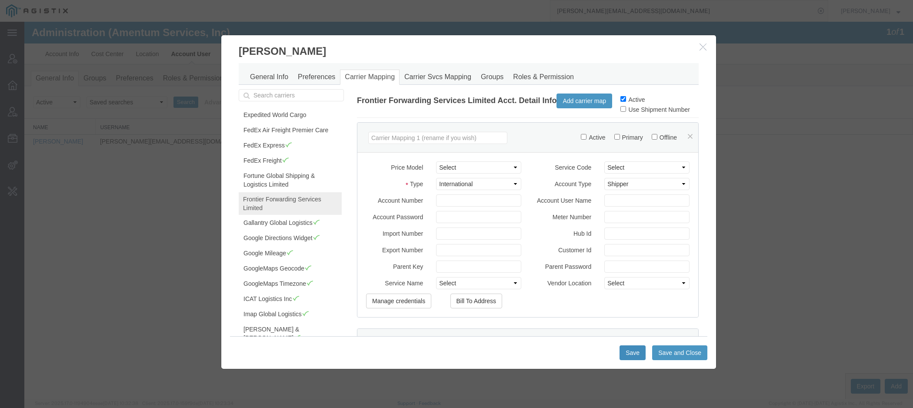
click at [635, 355] on button "Save" at bounding box center [633, 352] width 26 height 15
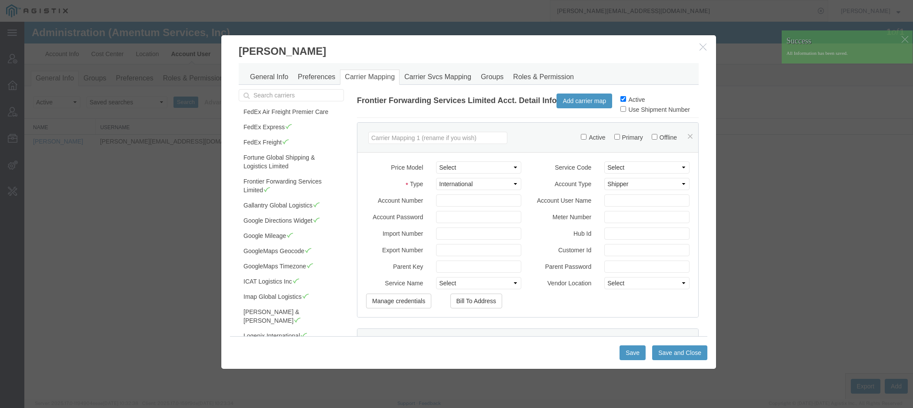
scroll to position [138, 0]
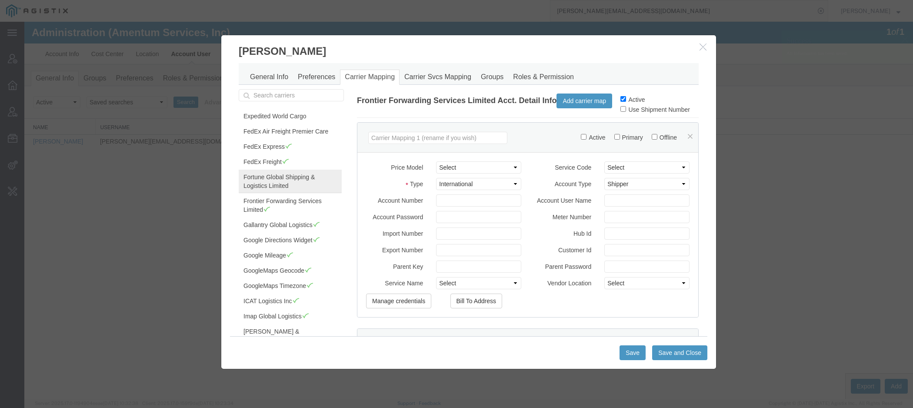
click at [306, 172] on link "Fortune Global Shipping & Logistics Limited" at bounding box center [290, 181] width 103 height 23
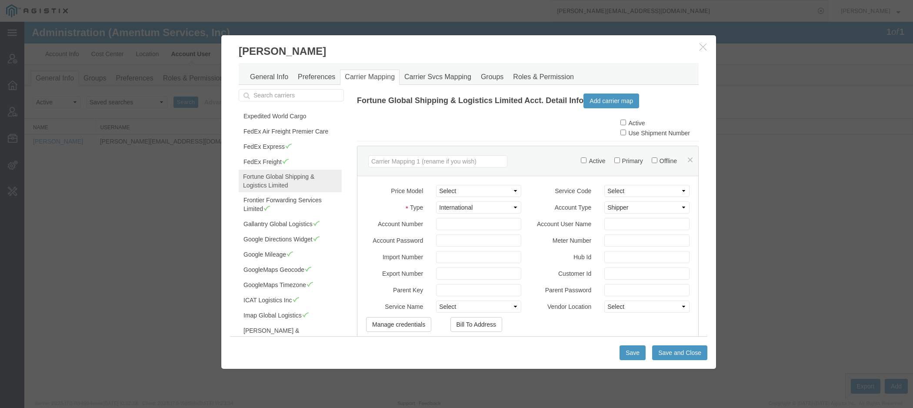
click at [642, 124] on label "Active" at bounding box center [633, 123] width 24 height 7
click at [626, 124] on input "Active" at bounding box center [624, 123] width 6 height 6
checkbox input "true"
type button "Save"
click at [628, 357] on button "Save" at bounding box center [633, 352] width 26 height 15
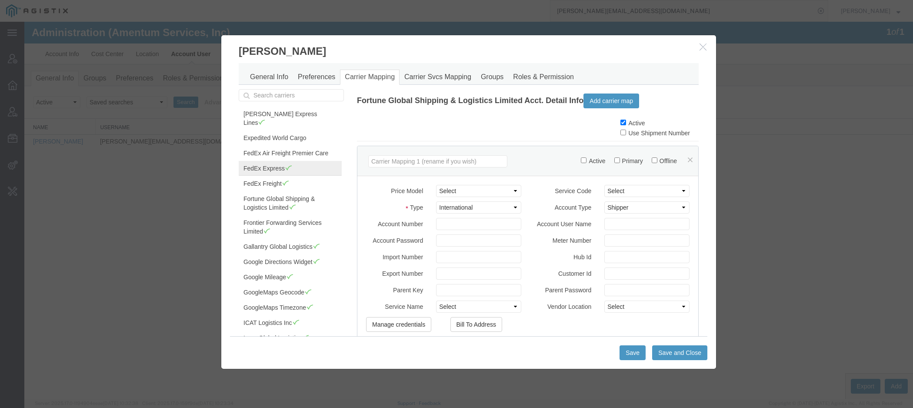
scroll to position [112, 0]
click at [291, 150] on link "FedEx Air Freight Premier Care" at bounding box center [290, 157] width 103 height 15
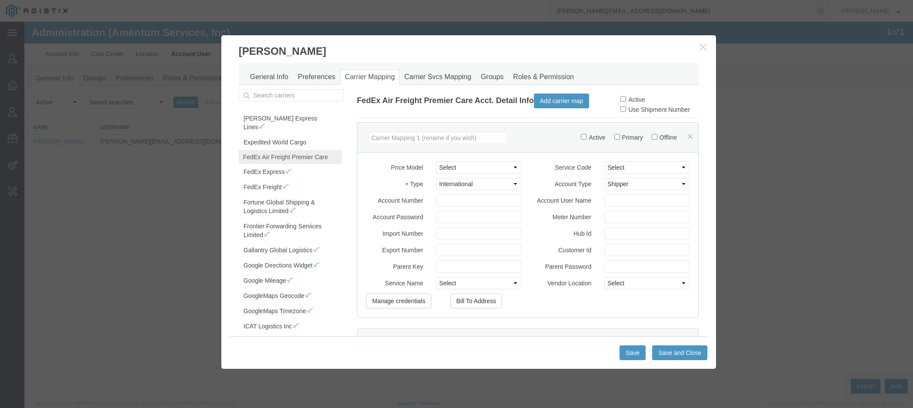
click at [635, 97] on label "Active" at bounding box center [633, 99] width 24 height 7
click at [626, 97] on input "Active" at bounding box center [624, 99] width 6 height 6
checkbox input "true"
type button "Save"
click at [633, 350] on button "Save" at bounding box center [633, 352] width 26 height 15
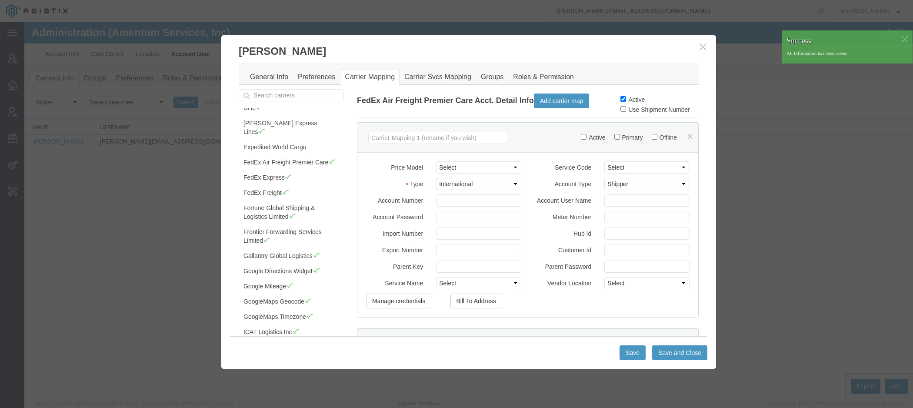
scroll to position [120, 0]
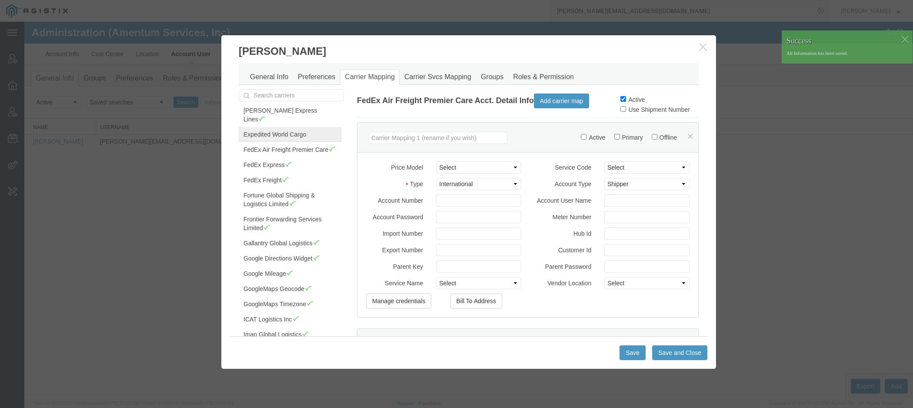
click at [310, 127] on link "Expedited World Cargo" at bounding box center [290, 134] width 103 height 15
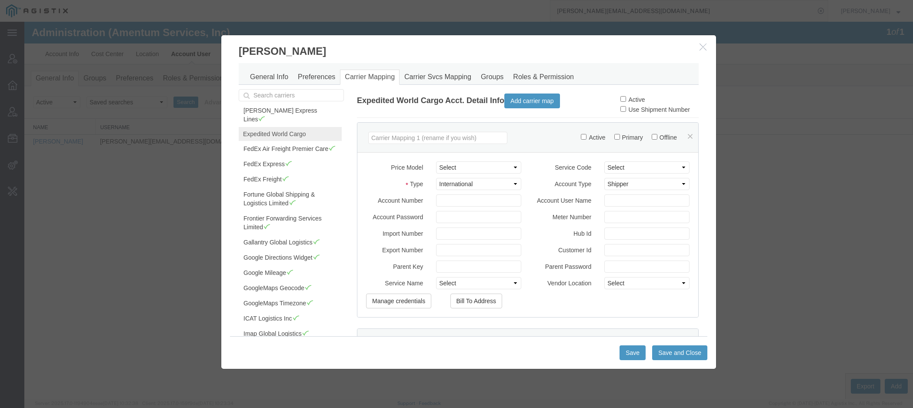
click at [635, 102] on label "Active" at bounding box center [633, 99] width 24 height 7
click at [626, 102] on input "Active" at bounding box center [624, 99] width 6 height 6
checkbox input "true"
type button "Save and Close"
click at [665, 356] on button "Save and Close" at bounding box center [679, 352] width 55 height 15
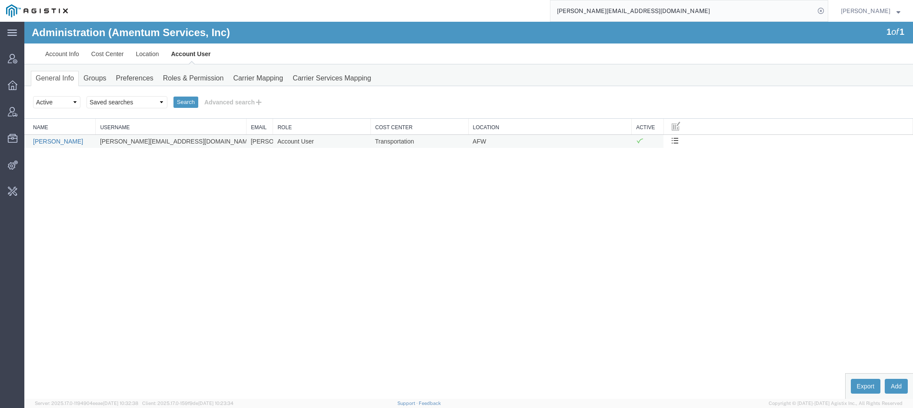
click at [73, 140] on link "[PERSON_NAME]" at bounding box center [58, 141] width 50 height 7
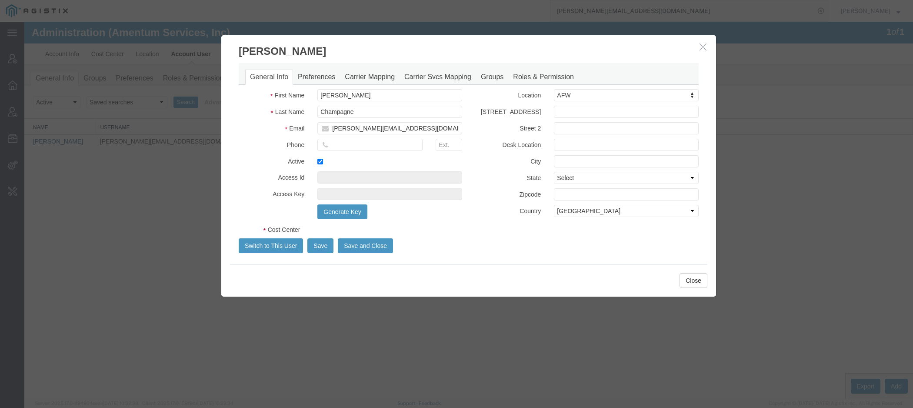
select select "DEPARTMENT"
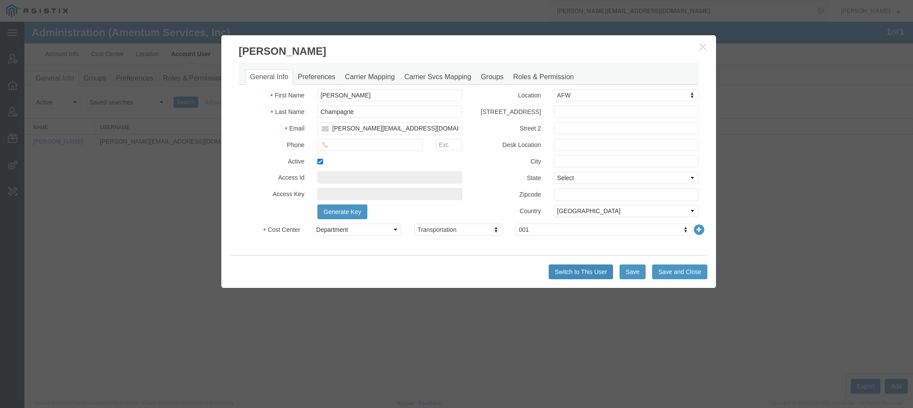
type button "Switch to This User"
click at [588, 277] on button "Switch to This User" at bounding box center [581, 271] width 64 height 15
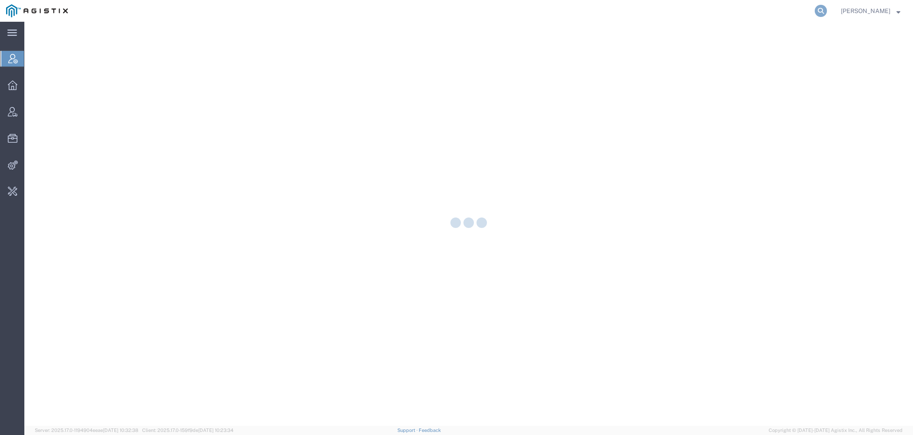
click at [823, 13] on icon at bounding box center [821, 11] width 12 height 12
paste input "Amentum"
type input "Amentum"
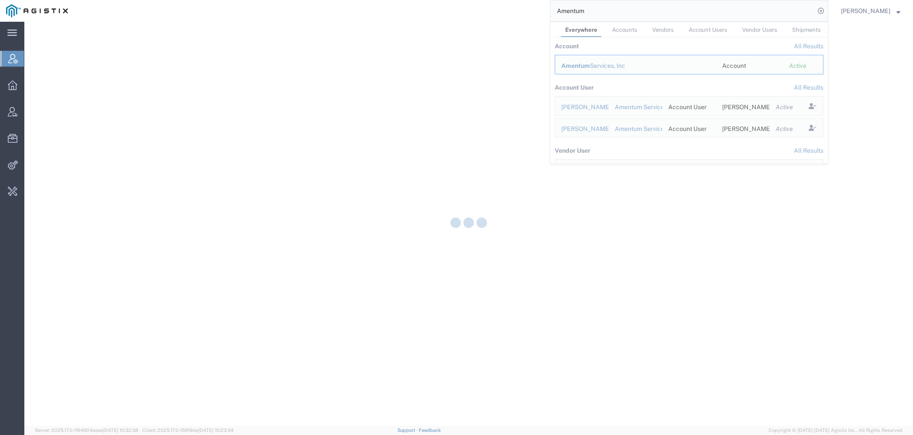
click at [601, 61] on div "Amentum Services, Inc" at bounding box center [635, 65] width 149 height 9
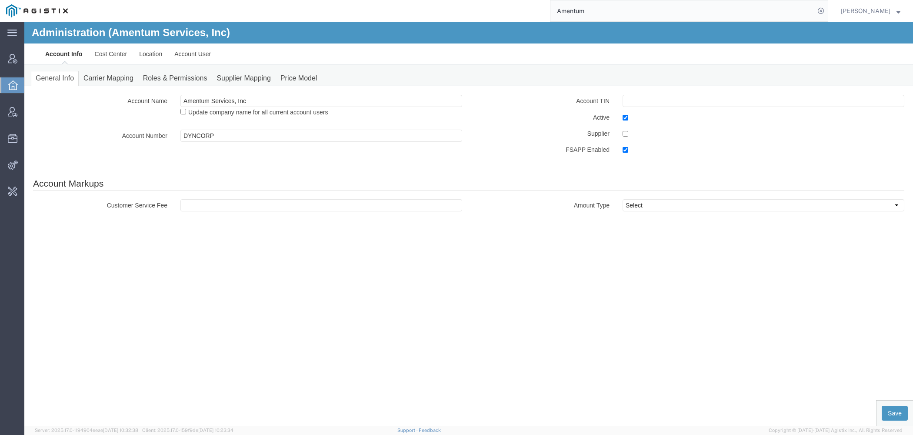
click at [181, 39] on div "Administration (Amentum Services, Inc)" at bounding box center [468, 33] width 889 height 22
click at [186, 49] on link "Account User" at bounding box center [192, 53] width 49 height 21
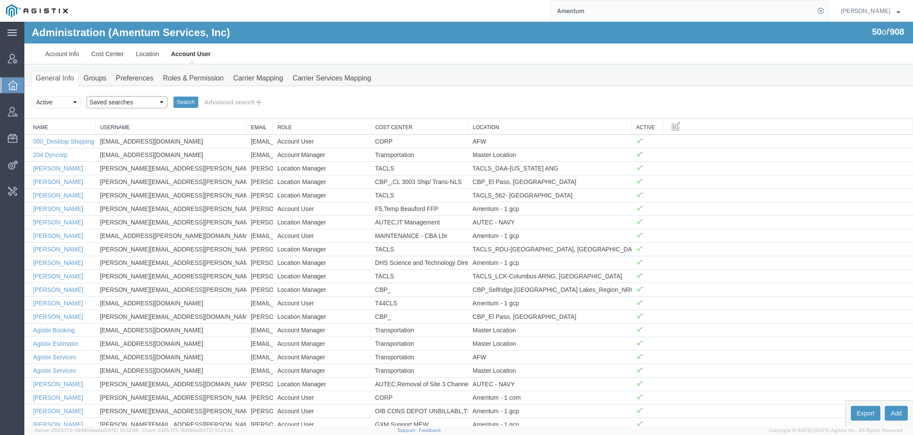
select select "[PERSON_NAME]"
click option "[PERSON_NAME]" at bounding box center [24, 22] width 0 height 0
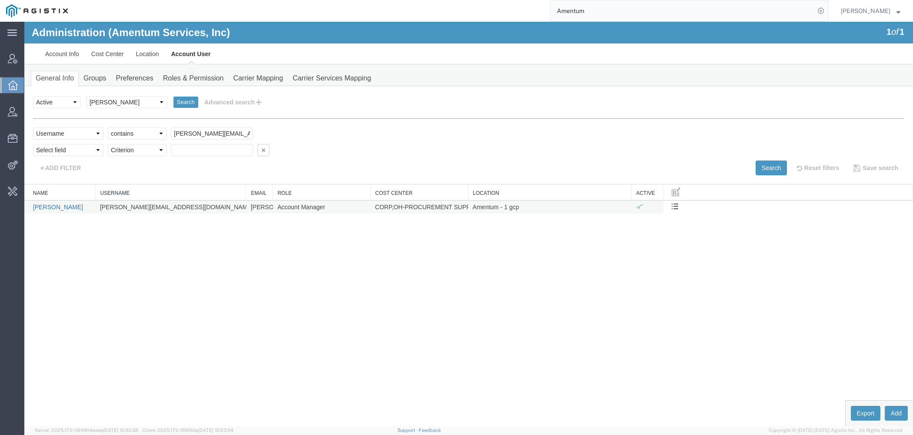
click at [75, 205] on link "[PERSON_NAME]" at bounding box center [58, 207] width 50 height 7
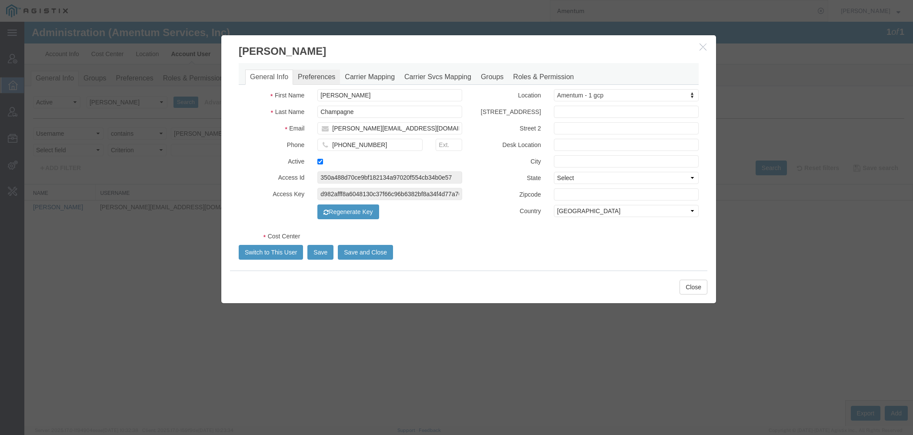
select select "COSTCENTER"
select select "DEPARTMENT"
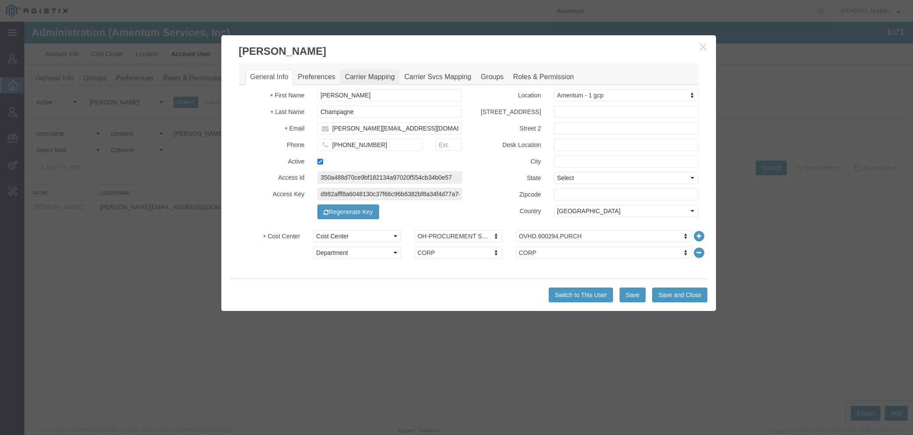
click at [368, 75] on link "Carrier Mapping" at bounding box center [370, 77] width 60 height 15
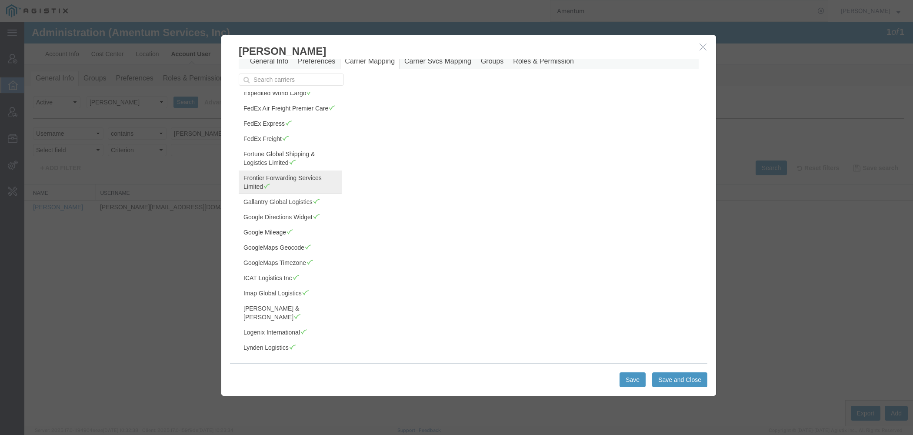
scroll to position [147, 0]
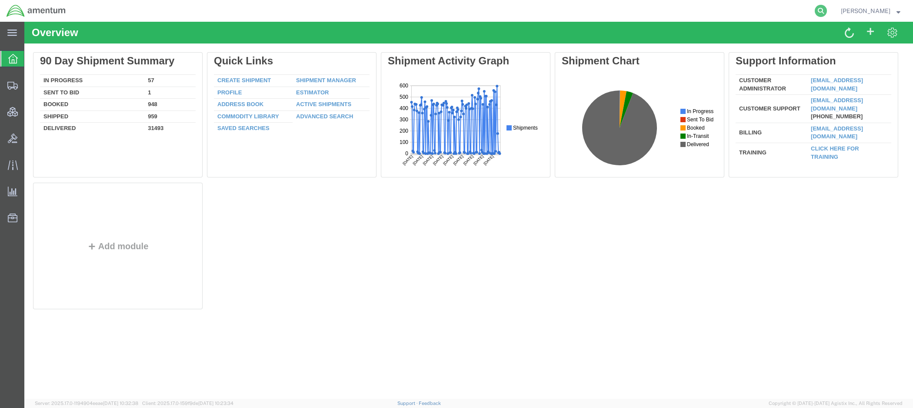
click at [820, 12] on icon at bounding box center [821, 11] width 12 height 12
paste input "56549985"
type input "56549985"
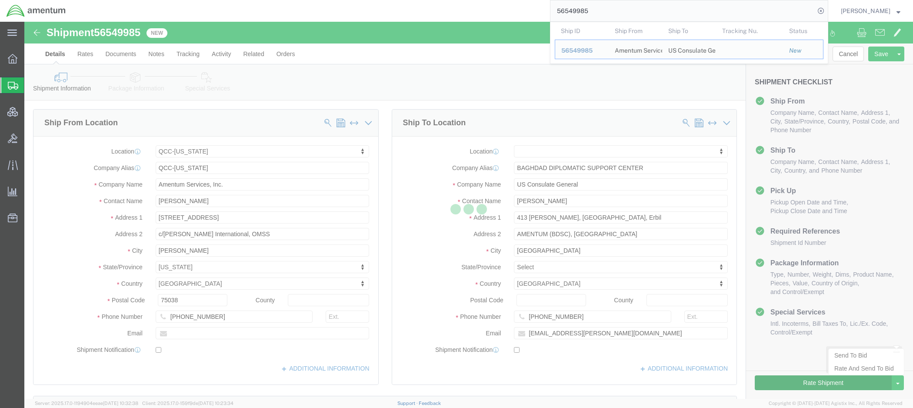
select select "42668"
select select
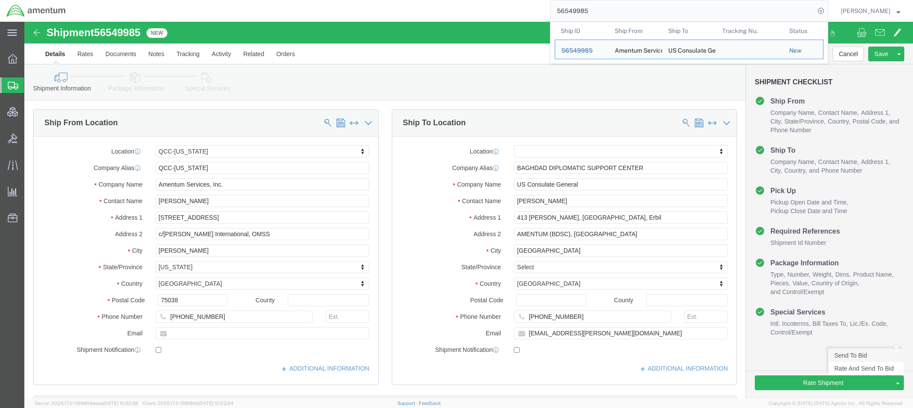
click link "Send To Bid"
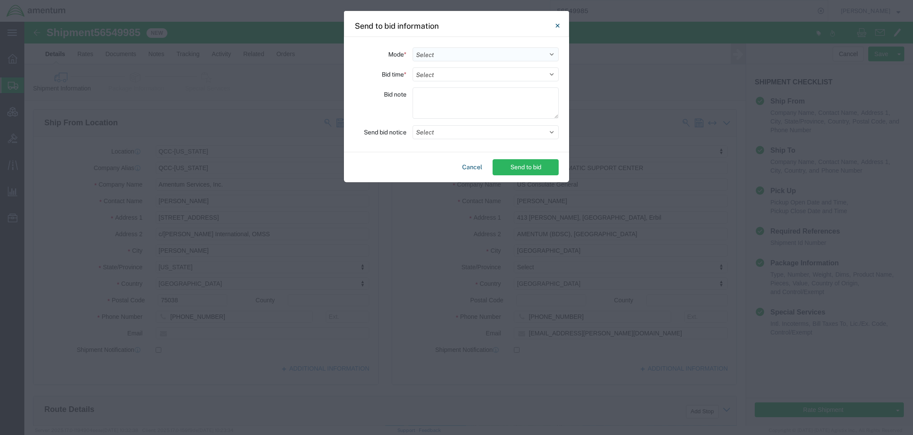
select select "AIR"
click option "Air" at bounding box center [0, 0] width 0 height 0
click at [431, 133] on button "Select" at bounding box center [486, 132] width 146 height 14
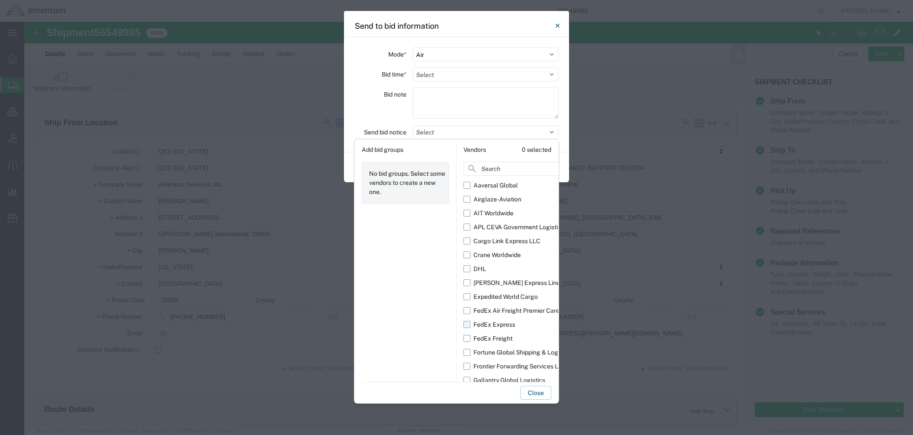
scroll to position [16, 0]
drag, startPoint x: 557, startPoint y: 23, endPoint x: 531, endPoint y: 1, distance: 33.3
click at [557, 23] on icon "Close" at bounding box center [558, 25] width 4 height 10
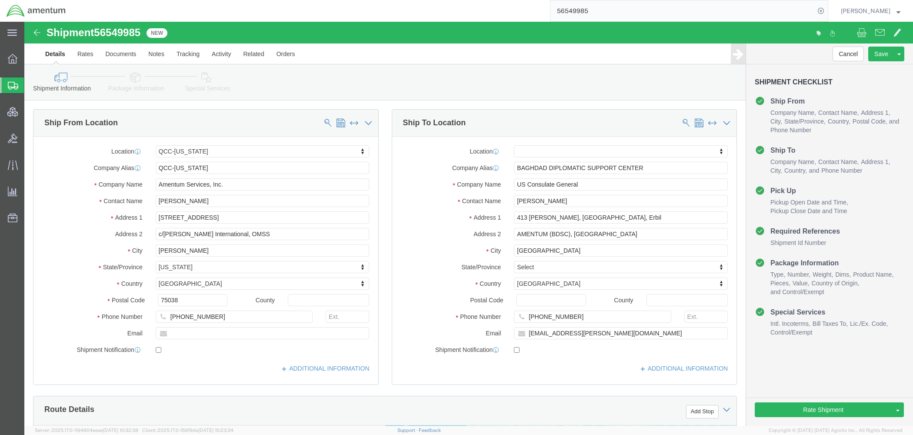
click at [892, 7] on span "[PERSON_NAME]" at bounding box center [871, 11] width 60 height 10
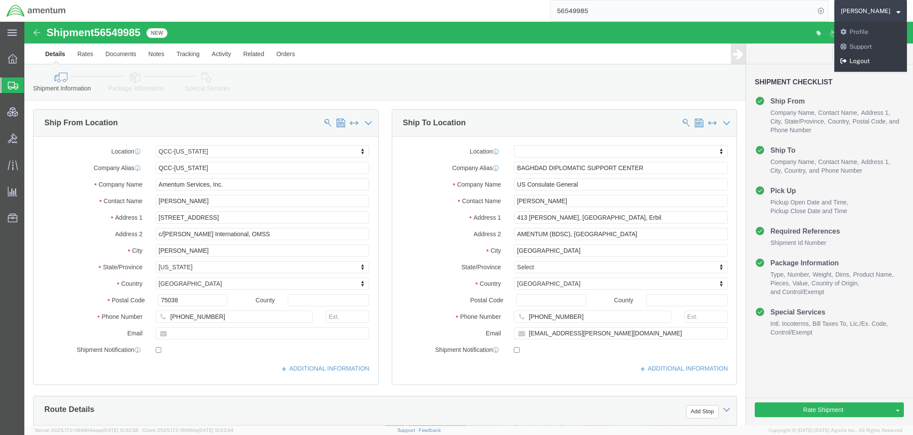
drag, startPoint x: 863, startPoint y: 62, endPoint x: 847, endPoint y: 35, distance: 31.8
click at [863, 62] on link "Logout" at bounding box center [871, 61] width 73 height 15
